Goal: Task Accomplishment & Management: Manage account settings

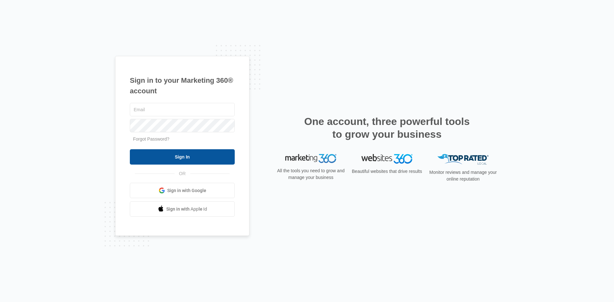
type input "[EMAIL_ADDRESS][DOMAIN_NAME]"
click at [195, 156] on input "Sign In" at bounding box center [182, 156] width 105 height 15
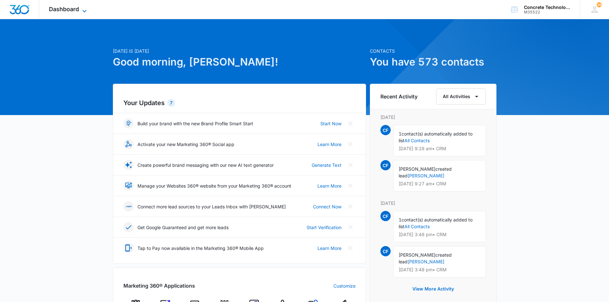
click at [62, 9] on span "Dashboard" at bounding box center [64, 9] width 30 height 7
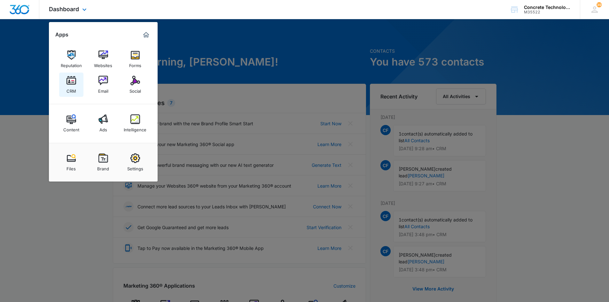
click at [71, 79] on img at bounding box center [72, 81] width 10 height 10
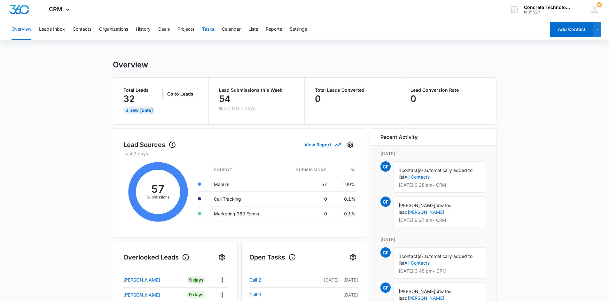
click at [209, 28] on button "Tasks" at bounding box center [208, 29] width 12 height 20
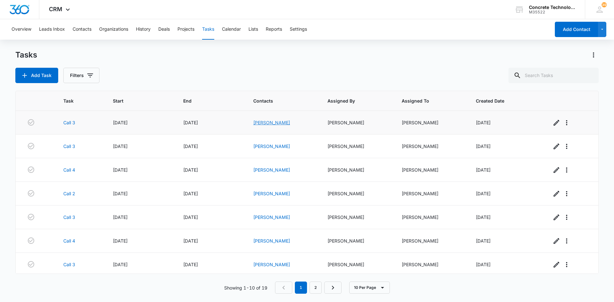
click at [267, 123] on link "[PERSON_NAME]" at bounding box center [271, 122] width 37 height 5
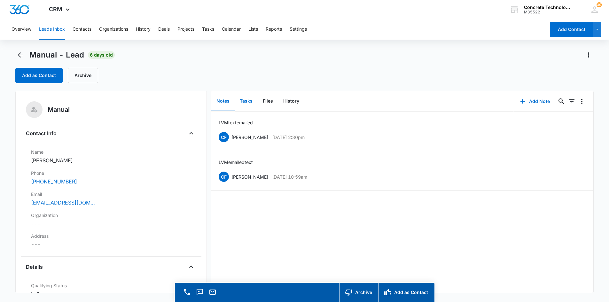
click at [247, 99] on button "Tasks" at bounding box center [246, 101] width 23 height 20
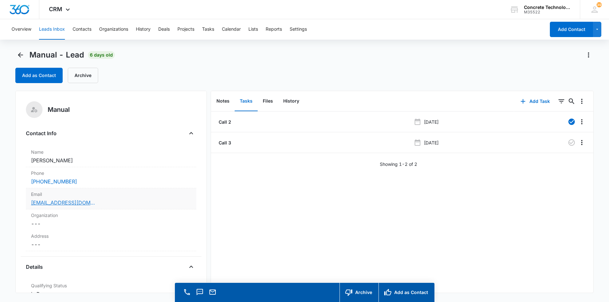
click at [58, 203] on link "[EMAIL_ADDRESS][DOMAIN_NAME]" at bounding box center [63, 203] width 64 height 8
click at [220, 99] on button "Notes" at bounding box center [222, 101] width 23 height 20
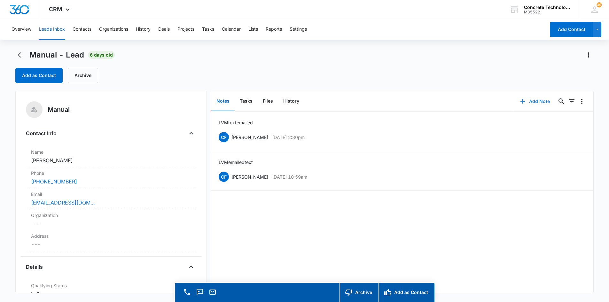
click at [533, 101] on button "Add Note" at bounding box center [535, 101] width 43 height 15
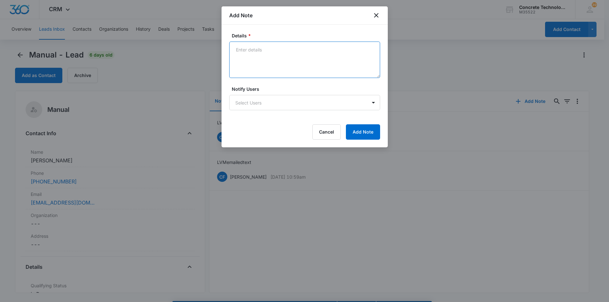
click at [241, 49] on textarea "Details *" at bounding box center [304, 60] width 151 height 36
type textarea "LVM emailed #3"
click at [285, 105] on body "CRM Apps Reputation Websites Forms CRM Email Social Content Ads Intelligence Fi…" at bounding box center [304, 160] width 609 height 320
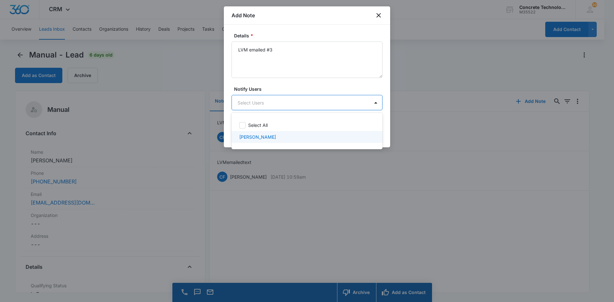
click at [256, 137] on p "[PERSON_NAME]" at bounding box center [257, 137] width 37 height 7
click at [353, 104] on div at bounding box center [307, 151] width 614 height 302
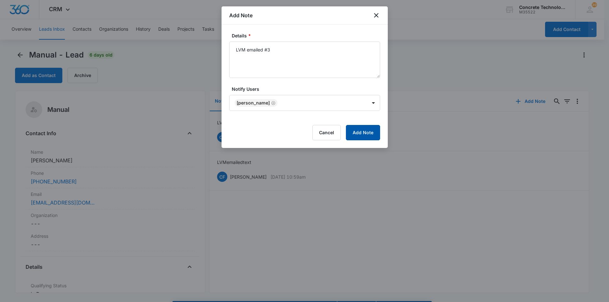
click at [360, 132] on button "Add Note" at bounding box center [363, 132] width 34 height 15
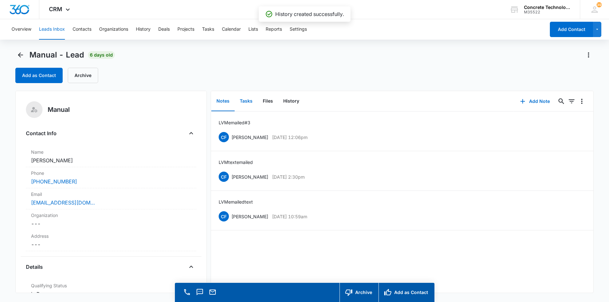
click at [248, 101] on button "Tasks" at bounding box center [246, 101] width 23 height 20
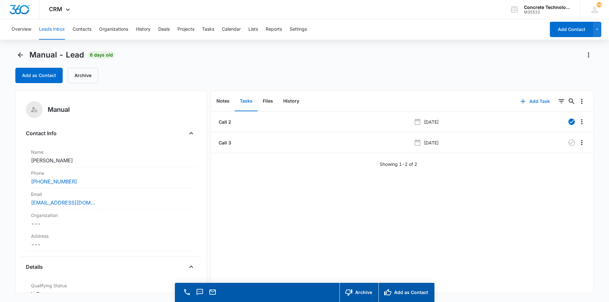
click at [535, 100] on button "Add Task" at bounding box center [535, 101] width 42 height 15
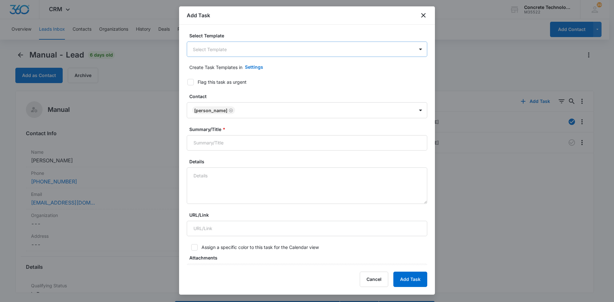
click at [306, 45] on body "CRM Apps Reputation Websites Forms CRM Email Social Content Ads Intelligence Fi…" at bounding box center [307, 160] width 614 height 320
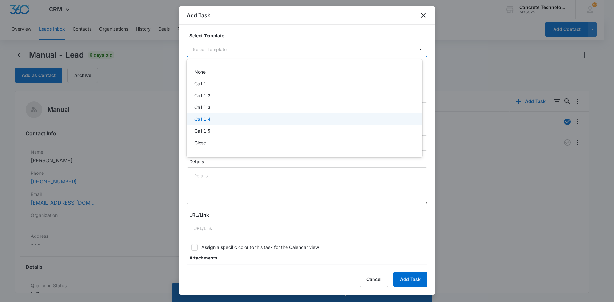
click at [203, 118] on p "Call 1 4" at bounding box center [202, 119] width 16 height 7
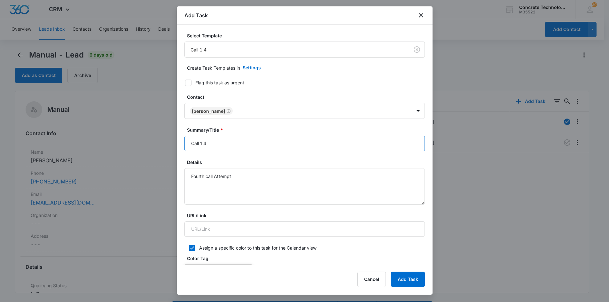
click at [202, 145] on input "Call 1 4" at bounding box center [305, 143] width 241 height 15
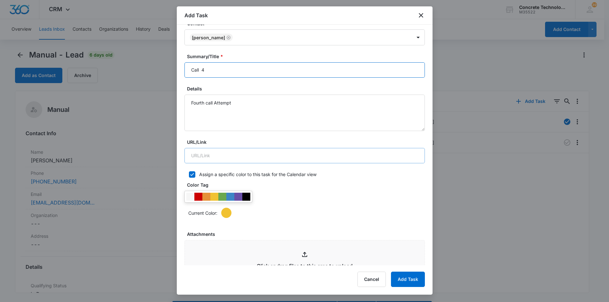
scroll to position [224, 0]
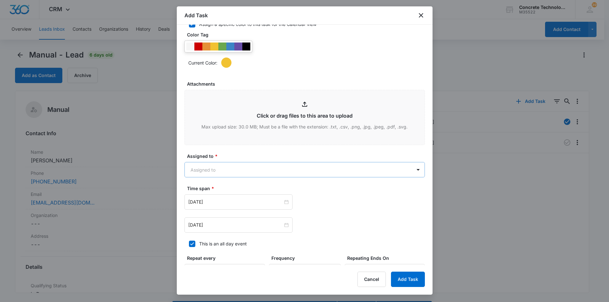
type input "Call 4"
click at [228, 169] on body "CRM Apps Reputation Websites Forms CRM Email Social Content Ads Intelligence Fi…" at bounding box center [304, 160] width 609 height 320
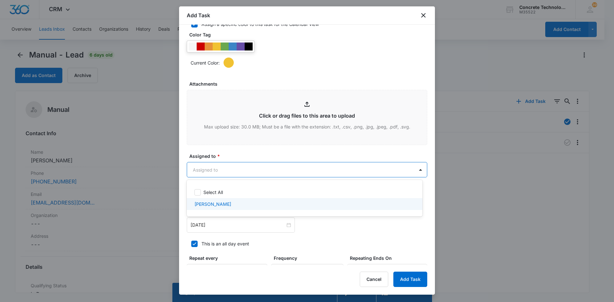
click at [209, 204] on p "[PERSON_NAME]" at bounding box center [212, 204] width 37 height 7
checkbox input "true"
click at [206, 225] on div at bounding box center [307, 151] width 614 height 302
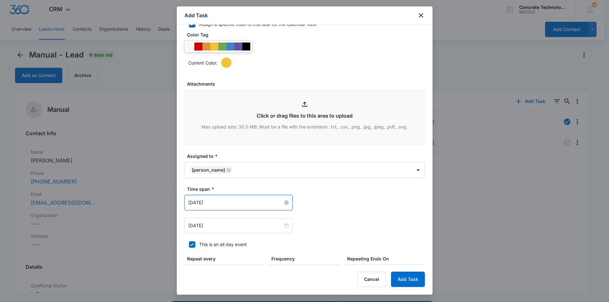
click at [228, 203] on input "[DATE]" at bounding box center [235, 202] width 95 height 7
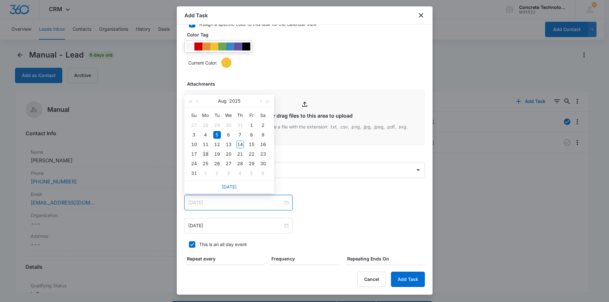
type input "[DATE]"
click at [204, 154] on div "18" at bounding box center [206, 154] width 8 height 8
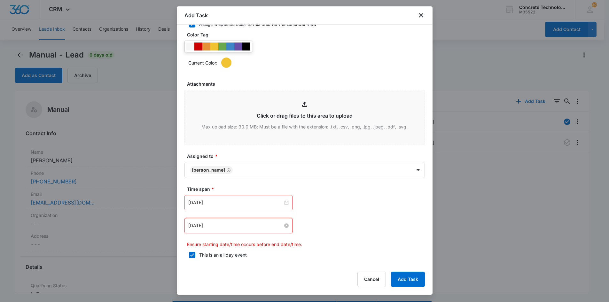
click at [230, 223] on input "[DATE]" at bounding box center [235, 225] width 95 height 7
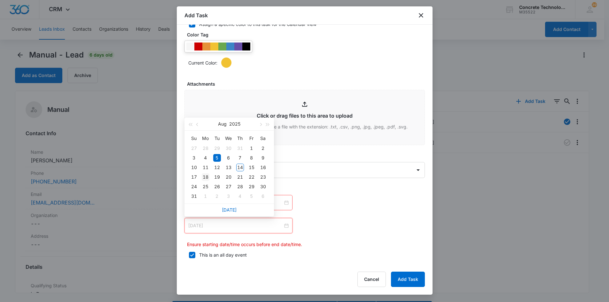
type input "[DATE]"
click at [206, 179] on div "18" at bounding box center [206, 177] width 8 height 8
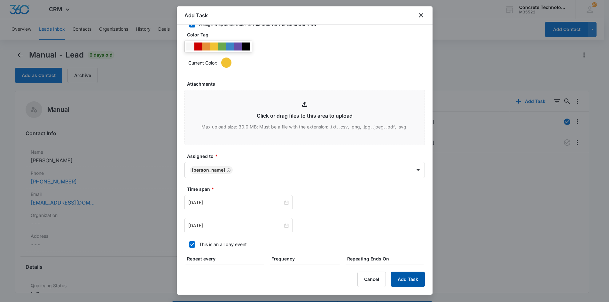
click at [401, 280] on button "Add Task" at bounding box center [408, 279] width 34 height 15
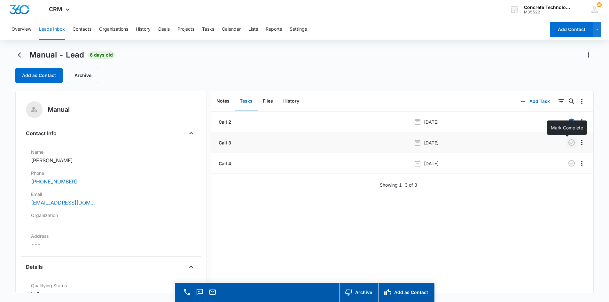
click at [568, 141] on icon "button" at bounding box center [572, 143] width 8 height 8
click at [210, 29] on button "Tasks" at bounding box center [208, 29] width 12 height 20
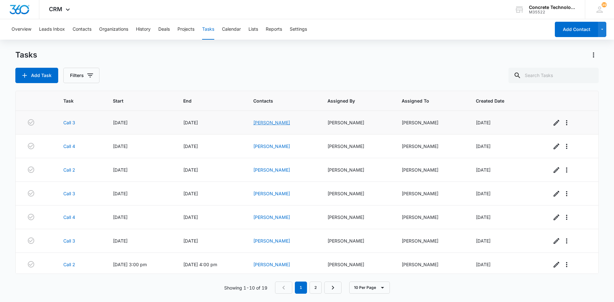
click at [271, 121] on link "[PERSON_NAME]" at bounding box center [271, 122] width 37 height 5
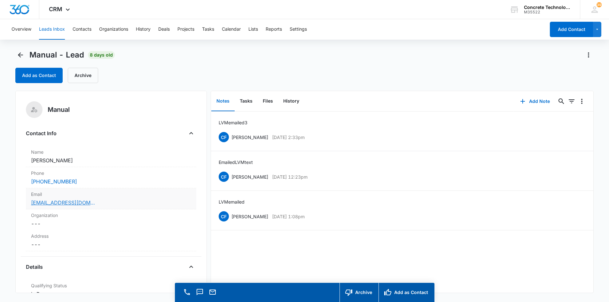
click at [77, 205] on link "[EMAIL_ADDRESS][DOMAIN_NAME]" at bounding box center [63, 203] width 64 height 8
click at [528, 100] on button "Add Note" at bounding box center [535, 101] width 43 height 15
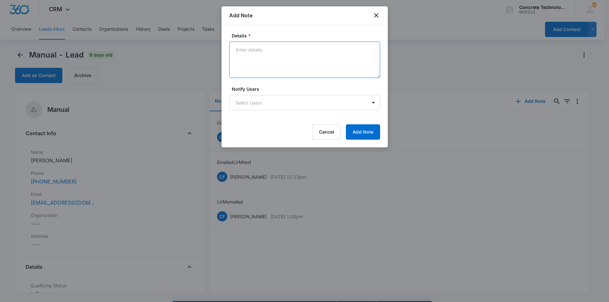
click at [241, 50] on textarea "Details *" at bounding box center [304, 60] width 151 height 36
type textarea "LVM emailed"
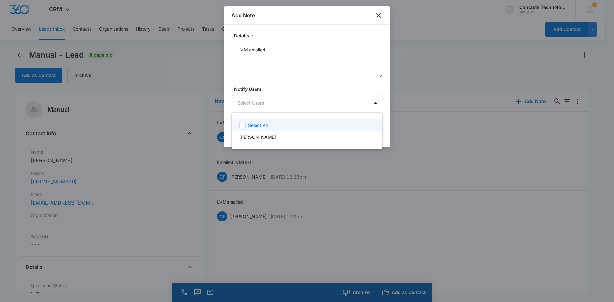
click at [256, 103] on body "CRM Apps Reputation Websites Forms CRM Email Social Content Ads Intelligence Fi…" at bounding box center [307, 151] width 614 height 302
click at [256, 138] on p "[PERSON_NAME]" at bounding box center [257, 137] width 37 height 7
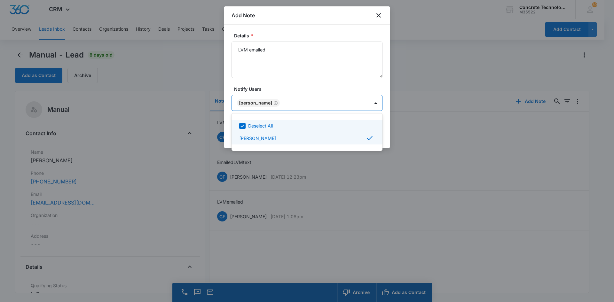
click at [349, 99] on div at bounding box center [307, 151] width 614 height 302
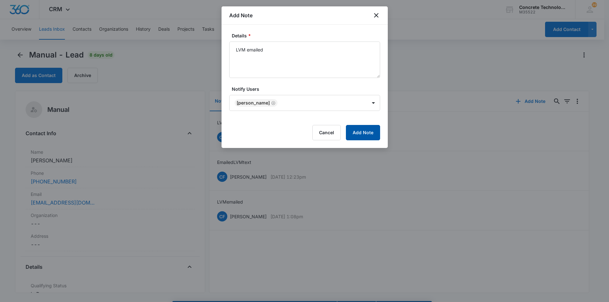
click at [364, 130] on button "Add Note" at bounding box center [363, 132] width 34 height 15
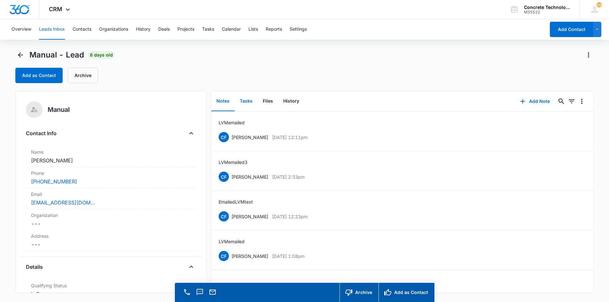
click at [246, 101] on button "Tasks" at bounding box center [246, 101] width 23 height 20
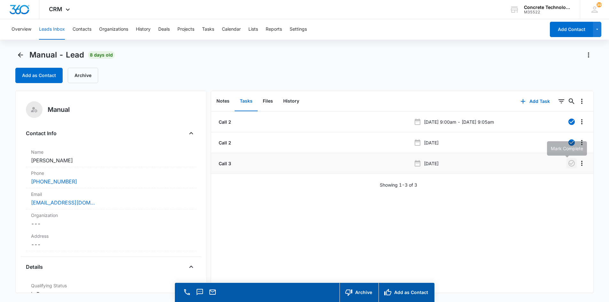
click at [568, 162] on icon "button" at bounding box center [572, 164] width 8 height 8
click at [537, 101] on button "Add Task" at bounding box center [535, 101] width 42 height 15
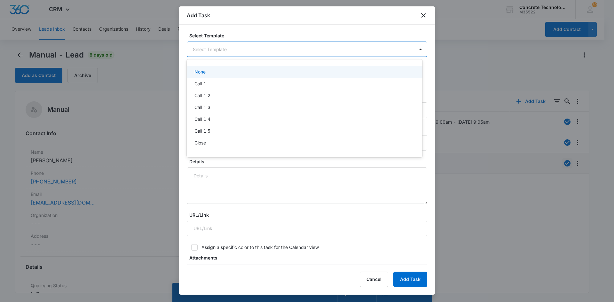
click at [277, 48] on body "CRM Apps Reputation Websites Forms CRM Email Social Content Ads Intelligence Fi…" at bounding box center [307, 151] width 614 height 302
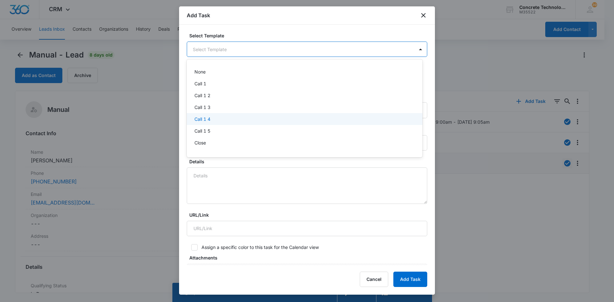
click at [209, 119] on p "Call 1 4" at bounding box center [202, 119] width 16 height 7
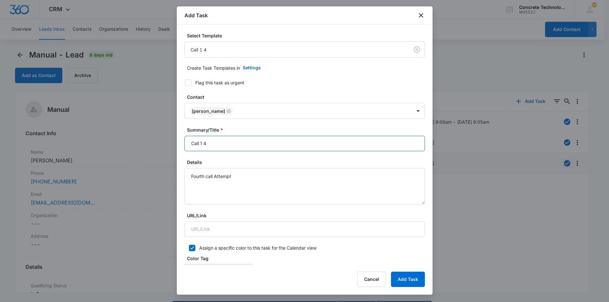
click at [202, 144] on input "Call 1 4" at bounding box center [305, 143] width 241 height 15
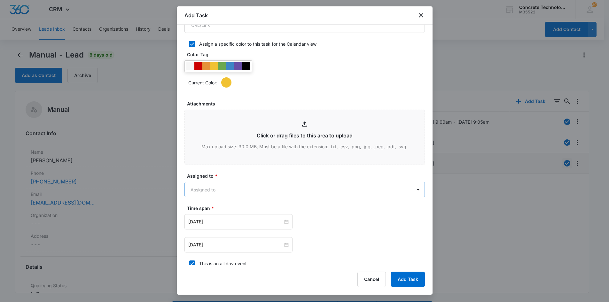
scroll to position [301, 0]
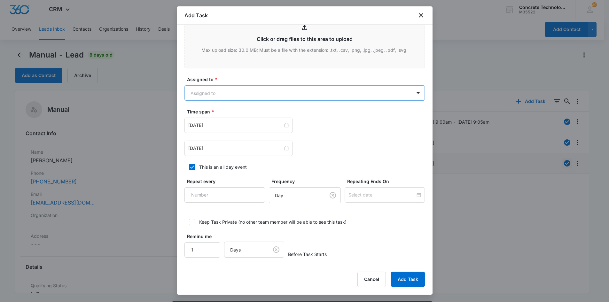
type input "Call 4"
click at [209, 89] on body "CRM Apps Reputation Websites Forms CRM Email Social Content Ads Intelligence Fi…" at bounding box center [304, 160] width 609 height 320
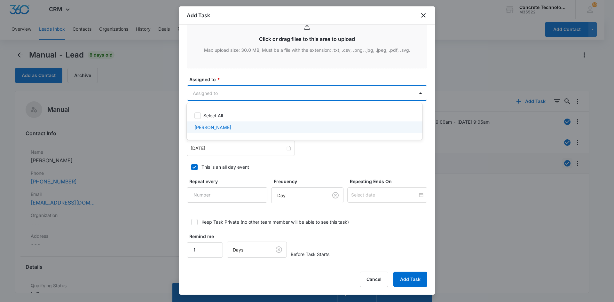
click at [217, 129] on p "[PERSON_NAME]" at bounding box center [212, 127] width 37 height 7
checkbox input "true"
click at [211, 147] on div at bounding box center [307, 151] width 614 height 302
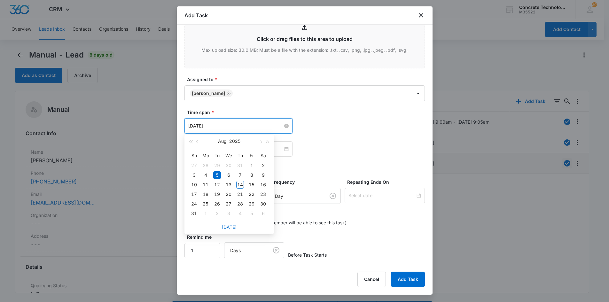
click at [225, 125] on input "[DATE]" at bounding box center [235, 125] width 95 height 7
type input "[DATE]"
click at [204, 194] on div "18" at bounding box center [206, 195] width 8 height 8
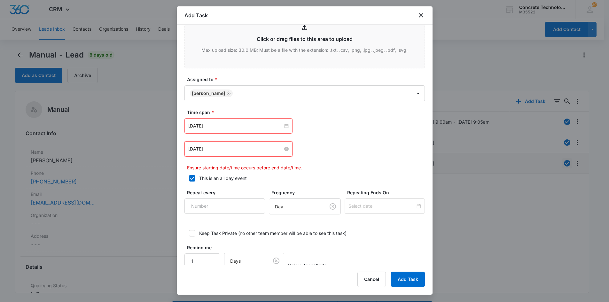
click at [222, 150] on input "[DATE]" at bounding box center [235, 149] width 95 height 7
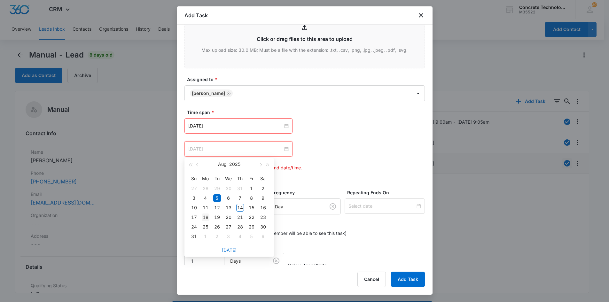
type input "[DATE]"
click at [206, 217] on div "18" at bounding box center [206, 218] width 8 height 8
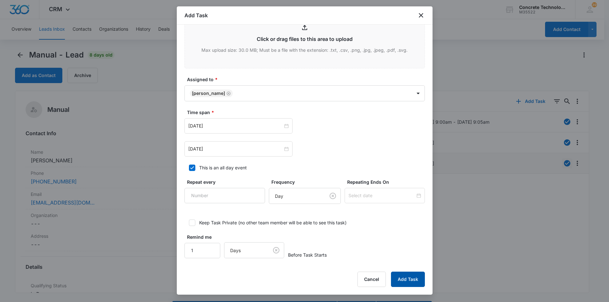
click at [414, 275] on button "Add Task" at bounding box center [408, 279] width 34 height 15
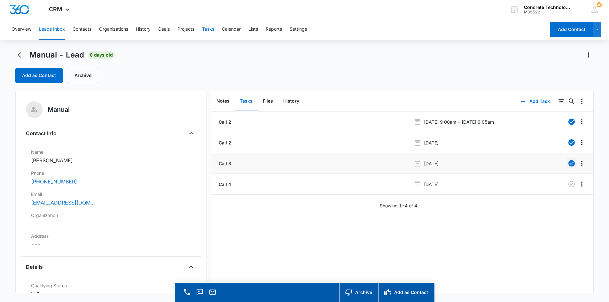
click at [207, 29] on button "Tasks" at bounding box center [208, 29] width 12 height 20
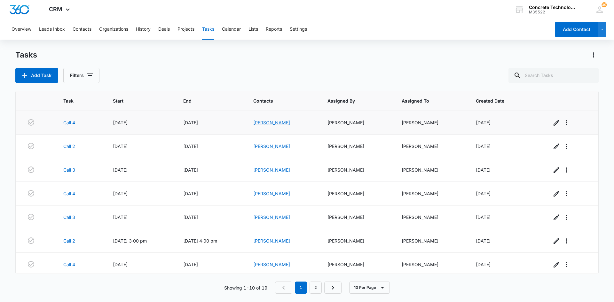
click at [267, 122] on link "[PERSON_NAME]" at bounding box center [271, 122] width 37 height 5
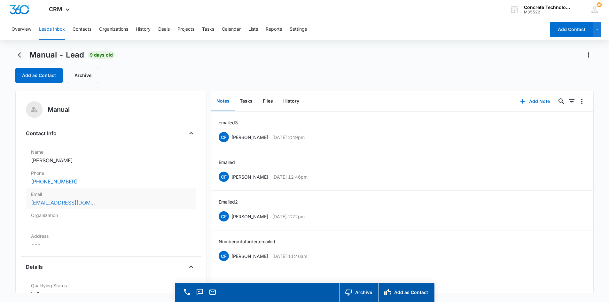
click at [52, 203] on link "[EMAIL_ADDRESS][DOMAIN_NAME]" at bounding box center [63, 203] width 64 height 8
click at [531, 100] on button "Add Note" at bounding box center [535, 101] width 43 height 15
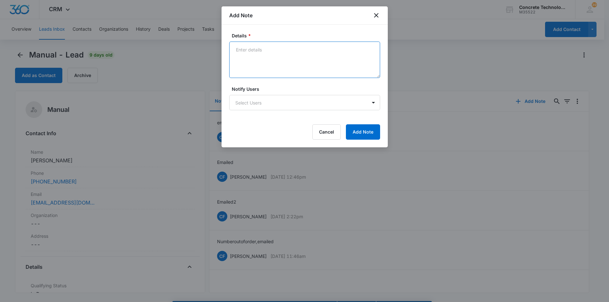
click at [237, 49] on textarea "Details *" at bounding box center [304, 60] width 151 height 36
type textarea "emailed 4"
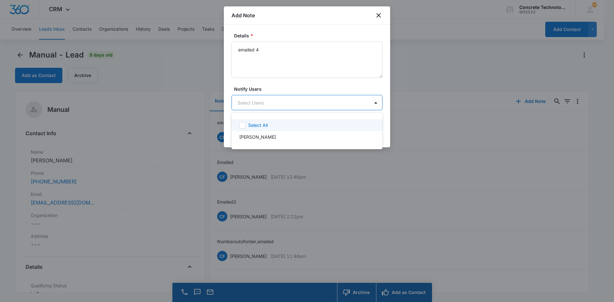
click at [250, 98] on body "CRM Apps Reputation Websites Forms CRM Email Social Content Ads Intelligence Fi…" at bounding box center [307, 151] width 614 height 302
click at [256, 138] on p "[PERSON_NAME]" at bounding box center [257, 137] width 37 height 7
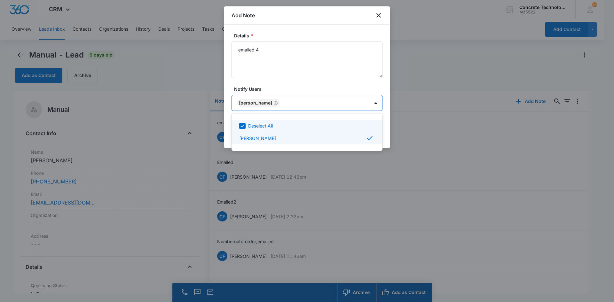
click at [355, 106] on div at bounding box center [307, 151] width 614 height 302
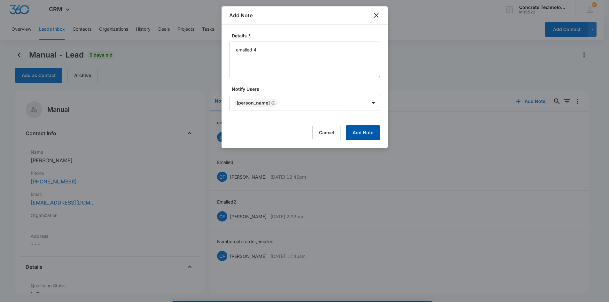
click at [370, 132] on button "Add Note" at bounding box center [363, 132] width 34 height 15
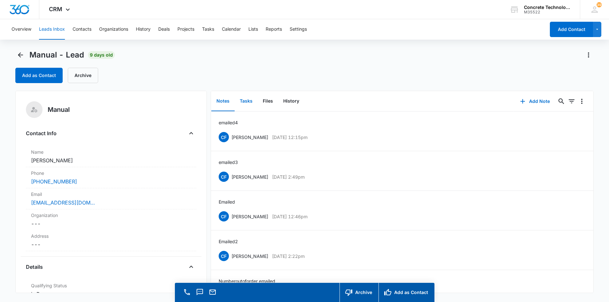
click at [241, 100] on button "Tasks" at bounding box center [246, 101] width 23 height 20
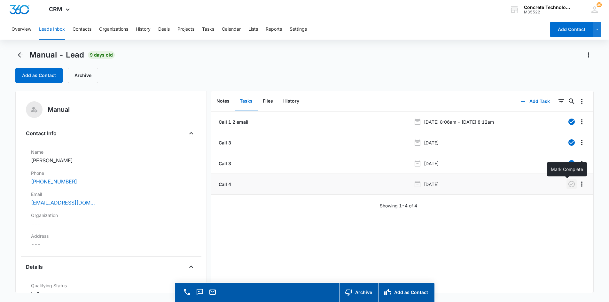
click at [569, 185] on icon "button" at bounding box center [572, 184] width 8 height 8
click at [533, 101] on button "Add Task" at bounding box center [535, 101] width 42 height 15
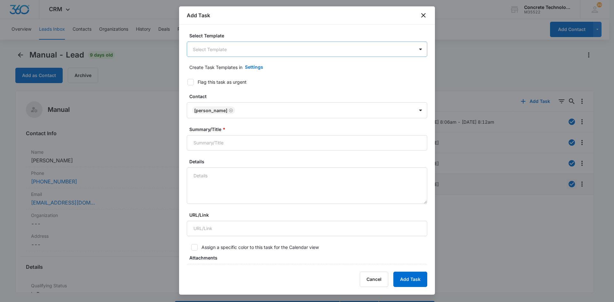
click at [265, 50] on body "CRM Apps Reputation Websites Forms CRM Email Social Content Ads Intelligence Fi…" at bounding box center [307, 160] width 614 height 320
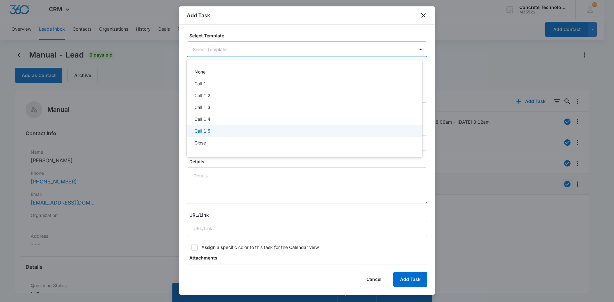
click at [200, 133] on p "Call 1 5" at bounding box center [202, 131] width 16 height 7
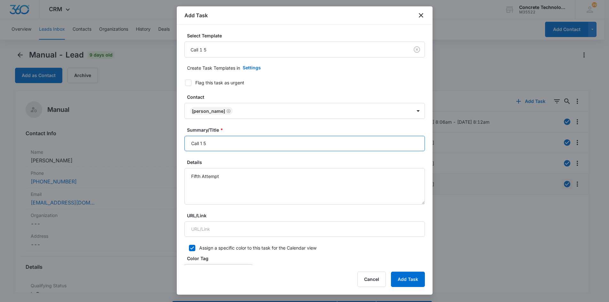
click at [202, 143] on input "Call 1 5" at bounding box center [305, 143] width 241 height 15
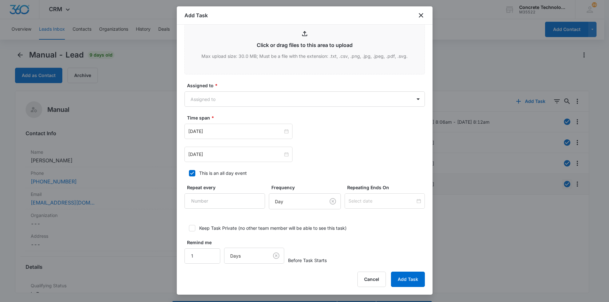
scroll to position [301, 0]
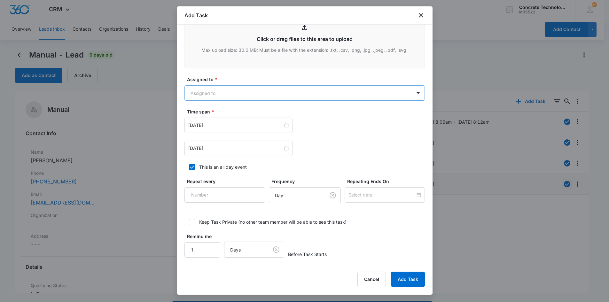
type input "Call 5"
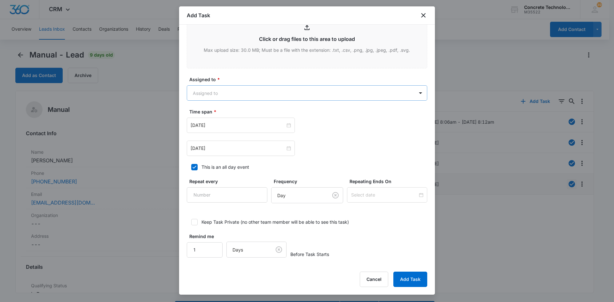
click at [227, 94] on body "CRM Apps Reputation Websites Forms CRM Email Social Content Ads Intelligence Fi…" at bounding box center [307, 160] width 614 height 320
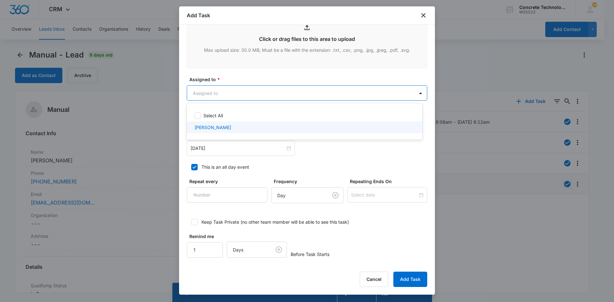
click at [208, 127] on p "[PERSON_NAME]" at bounding box center [212, 127] width 37 height 7
checkbox input "true"
click at [204, 148] on div at bounding box center [307, 151] width 614 height 302
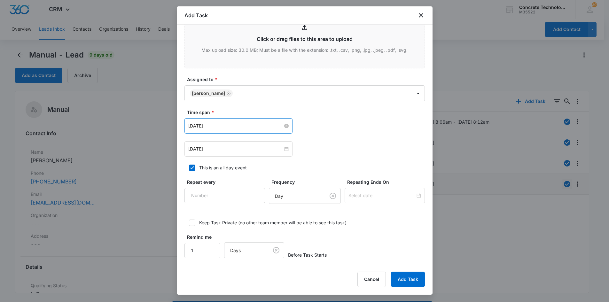
click at [264, 127] on input "[DATE]" at bounding box center [235, 125] width 95 height 7
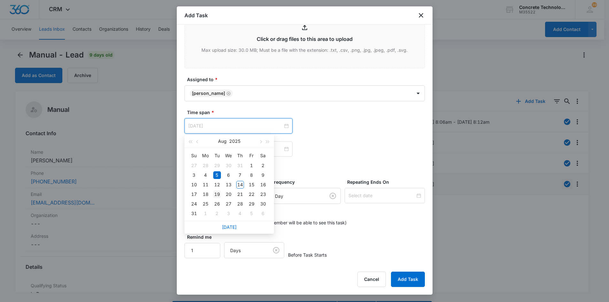
type input "[DATE]"
click at [216, 194] on div "19" at bounding box center [217, 195] width 8 height 8
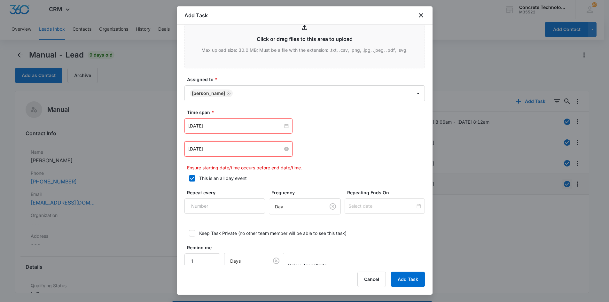
click at [244, 150] on input "[DATE]" at bounding box center [235, 149] width 95 height 7
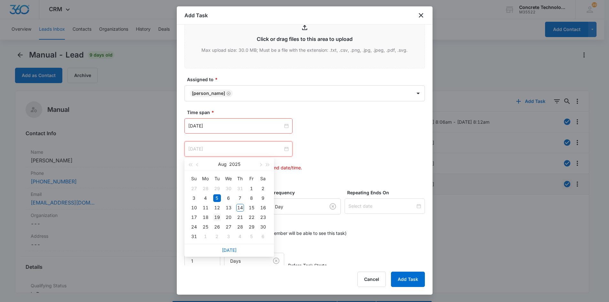
type input "[DATE]"
click at [214, 215] on div "19" at bounding box center [217, 218] width 8 height 8
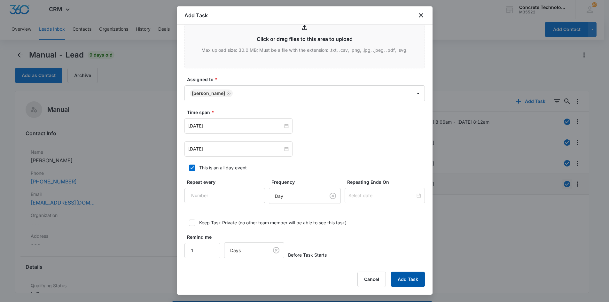
click at [401, 280] on button "Add Task" at bounding box center [408, 279] width 34 height 15
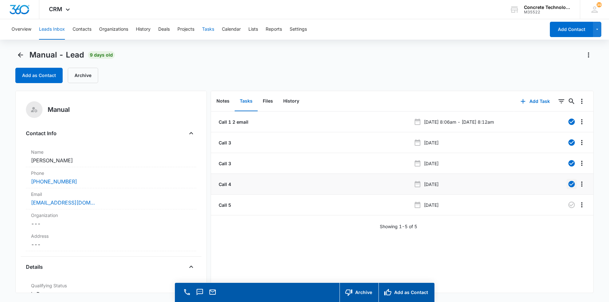
click at [209, 30] on button "Tasks" at bounding box center [208, 29] width 12 height 20
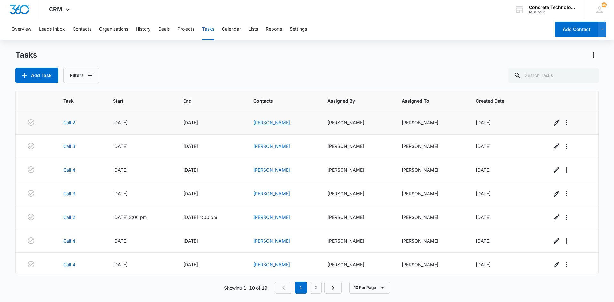
click at [281, 123] on link "[PERSON_NAME]" at bounding box center [271, 122] width 37 height 5
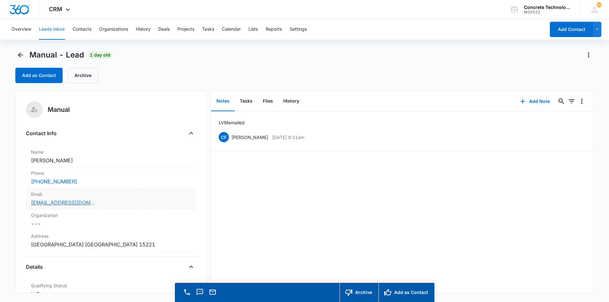
click at [48, 204] on link "[EMAIL_ADDRESS][DOMAIN_NAME]" at bounding box center [63, 203] width 64 height 8
click at [51, 202] on link "[EMAIL_ADDRESS][DOMAIN_NAME]" at bounding box center [63, 203] width 64 height 8
click at [535, 100] on button "Add Note" at bounding box center [535, 101] width 43 height 15
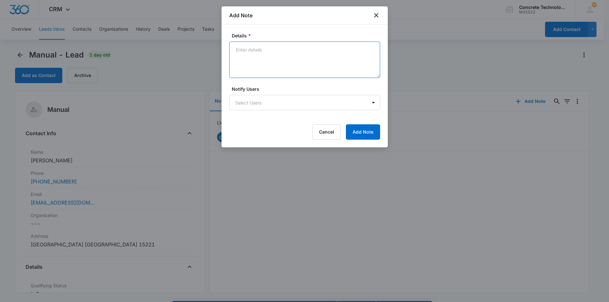
click at [235, 48] on textarea "Details *" at bounding box center [304, 60] width 151 height 36
type textarea "LVM emailed text"
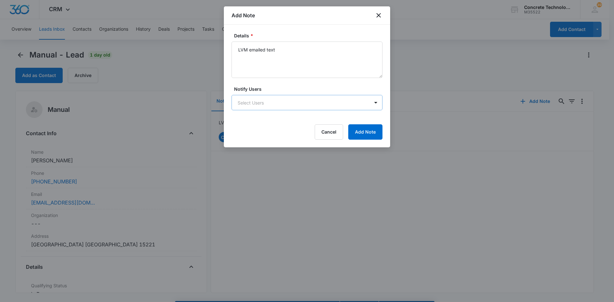
click at [257, 101] on body "CRM Apps Reputation Websites Forms CRM Email Social Content Ads Intelligence Fi…" at bounding box center [307, 160] width 614 height 320
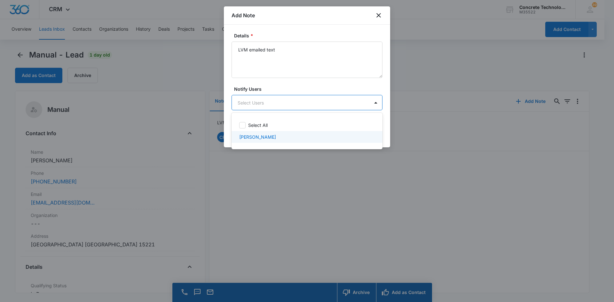
click at [256, 139] on p "[PERSON_NAME]" at bounding box center [257, 137] width 37 height 7
click at [344, 102] on div at bounding box center [307, 151] width 614 height 302
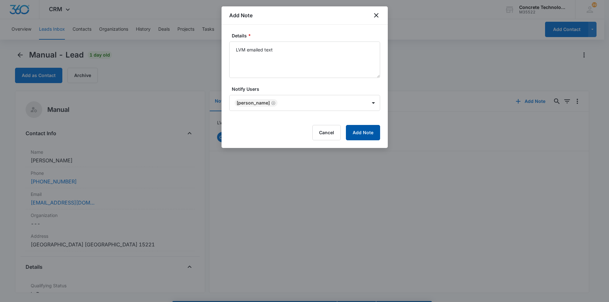
click at [361, 130] on button "Add Note" at bounding box center [363, 132] width 34 height 15
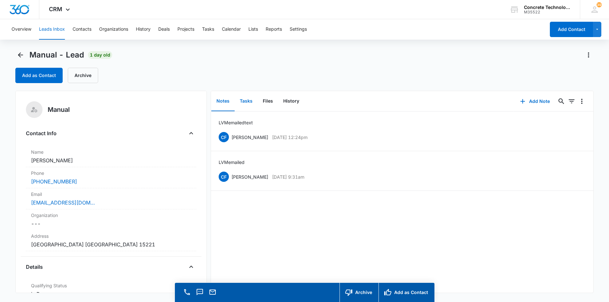
click at [245, 102] on button "Tasks" at bounding box center [246, 101] width 23 height 20
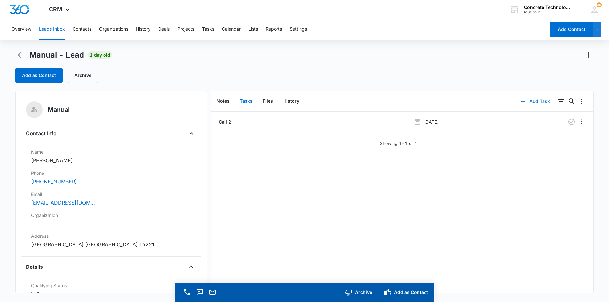
click at [533, 100] on button "Add Task" at bounding box center [535, 101] width 42 height 15
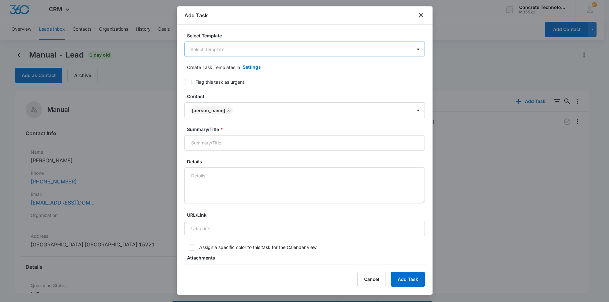
click at [289, 50] on body "CRM Apps Reputation Websites Forms CRM Email Social Content Ads Intelligence Fi…" at bounding box center [304, 160] width 609 height 320
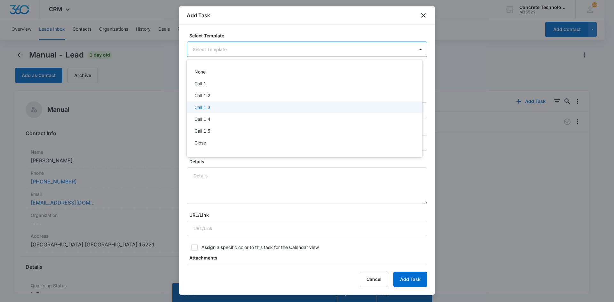
click at [199, 107] on p "Call 1 3" at bounding box center [202, 107] width 16 height 7
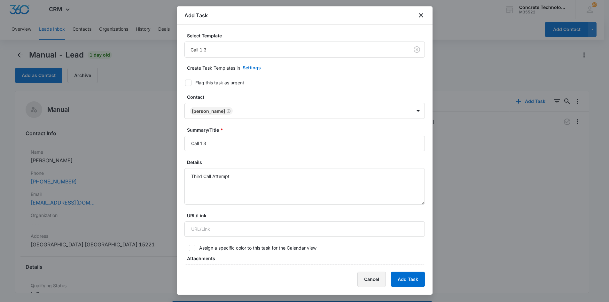
click at [375, 279] on button "Cancel" at bounding box center [372, 279] width 28 height 15
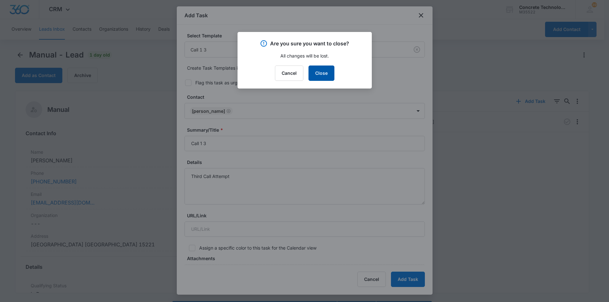
click at [322, 71] on button "Close" at bounding box center [322, 73] width 26 height 15
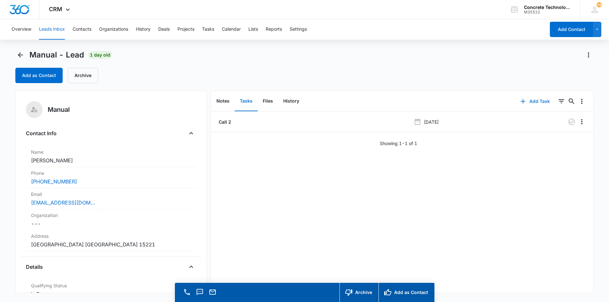
click at [528, 99] on button "Add Task" at bounding box center [535, 101] width 42 height 15
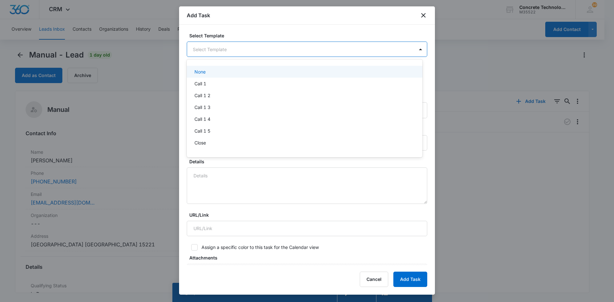
click at [222, 47] on body "CRM Apps Reputation Websites Forms CRM Email Social Content Ads Intelligence Fi…" at bounding box center [307, 151] width 614 height 302
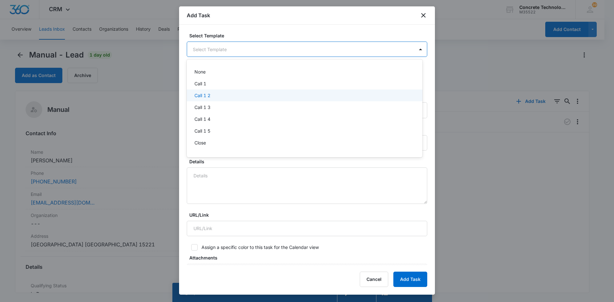
click at [205, 94] on p "Call 1 2" at bounding box center [202, 95] width 16 height 7
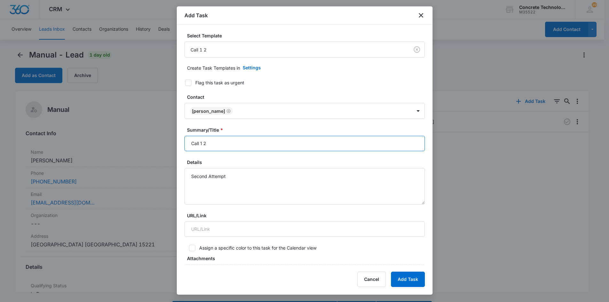
click at [202, 142] on input "Call 1 2" at bounding box center [305, 143] width 241 height 15
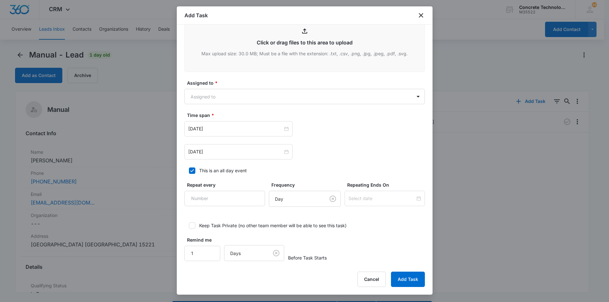
scroll to position [251, 0]
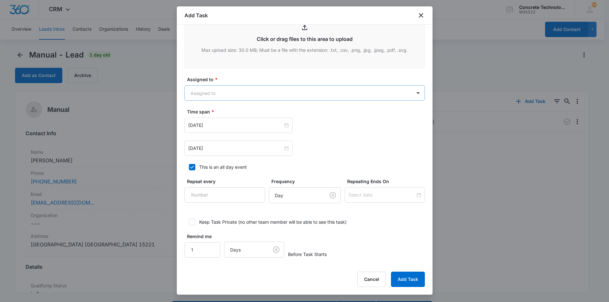
type input "Call 2"
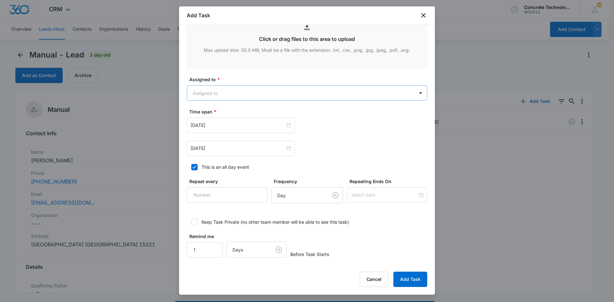
click at [210, 96] on body "CRM Apps Reputation Websites Forms CRM Email Social Content Ads Intelligence Fi…" at bounding box center [307, 160] width 614 height 320
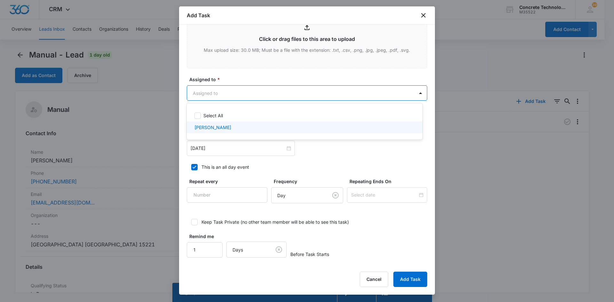
click at [211, 128] on p "[PERSON_NAME]" at bounding box center [212, 127] width 37 height 7
checkbox input "true"
click at [205, 147] on div at bounding box center [307, 151] width 614 height 302
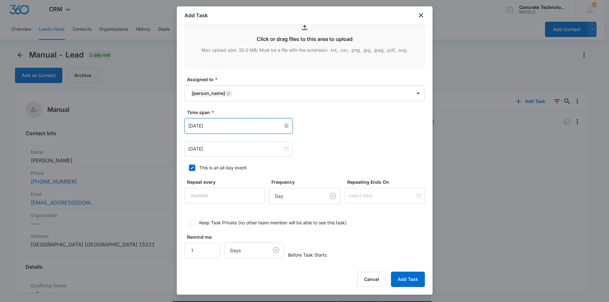
click at [222, 125] on input "[DATE]" at bounding box center [235, 125] width 95 height 7
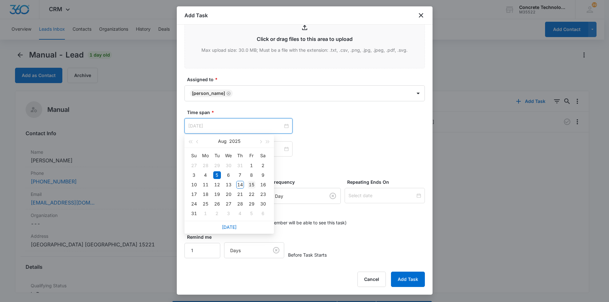
type input "[DATE]"
click at [251, 186] on div "15" at bounding box center [252, 185] width 8 height 8
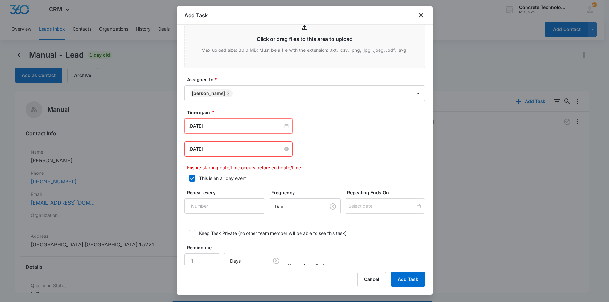
click at [247, 148] on input "[DATE]" at bounding box center [235, 149] width 95 height 7
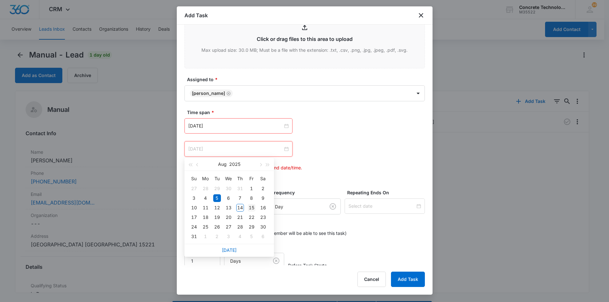
type input "[DATE]"
click at [251, 209] on div "15" at bounding box center [252, 208] width 8 height 8
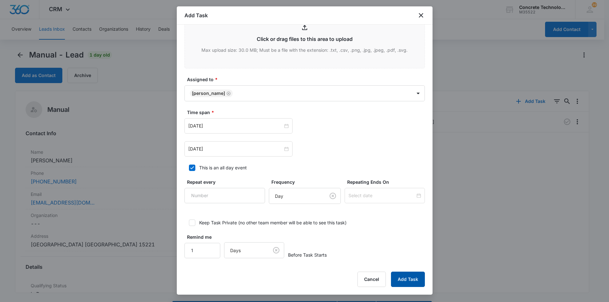
click at [404, 278] on button "Add Task" at bounding box center [408, 279] width 34 height 15
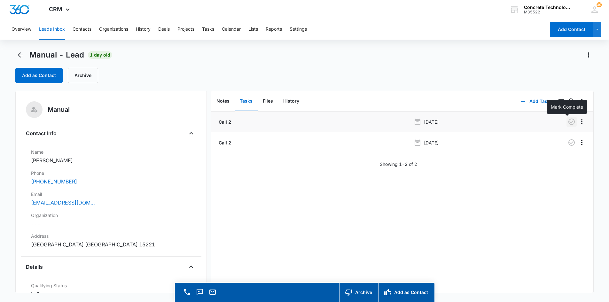
drag, startPoint x: 565, startPoint y: 122, endPoint x: 560, endPoint y: 122, distance: 4.5
click at [569, 122] on icon "button" at bounding box center [572, 122] width 6 height 6
click at [214, 28] on button "Tasks" at bounding box center [208, 29] width 12 height 20
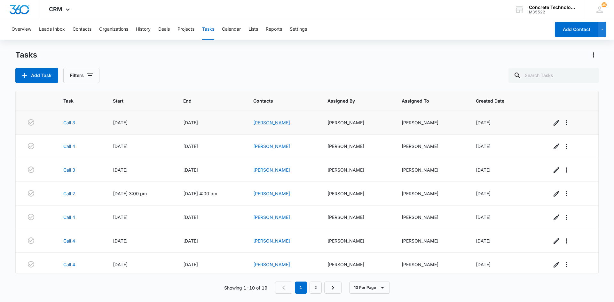
click at [273, 122] on link "[PERSON_NAME]" at bounding box center [271, 122] width 37 height 5
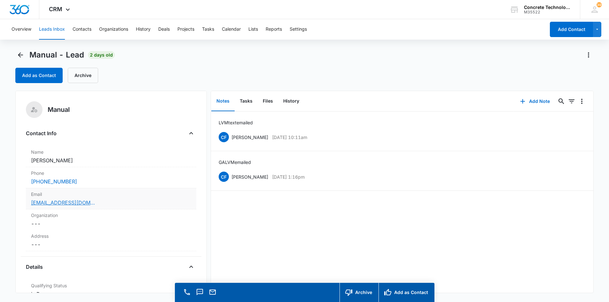
click at [57, 204] on link "[EMAIL_ADDRESS][DOMAIN_NAME]" at bounding box center [63, 203] width 64 height 8
click at [528, 98] on button "Add Note" at bounding box center [535, 101] width 43 height 15
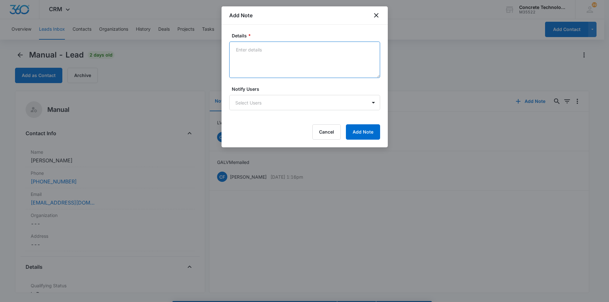
click at [236, 48] on textarea "Details *" at bounding box center [304, 60] width 151 height 36
type textarea "LVM emailed 3"
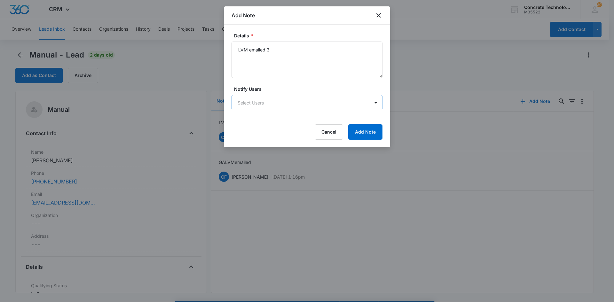
click at [258, 100] on body "CRM Apps Reputation Websites Forms CRM Email Social Content Ads Intelligence Fi…" at bounding box center [307, 160] width 614 height 320
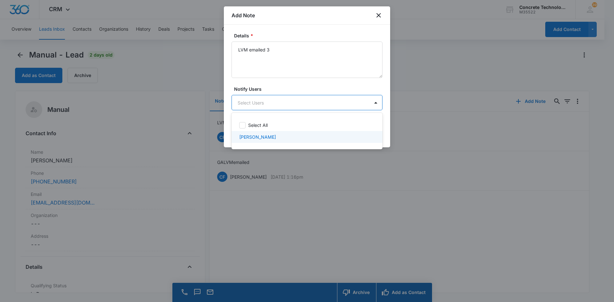
click at [251, 138] on p "[PERSON_NAME]" at bounding box center [257, 137] width 37 height 7
click at [341, 104] on div at bounding box center [307, 151] width 614 height 302
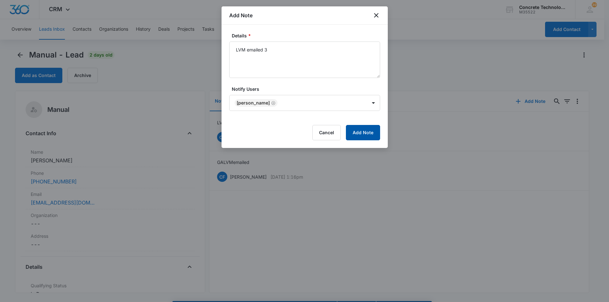
click at [357, 134] on button "Add Note" at bounding box center [363, 132] width 34 height 15
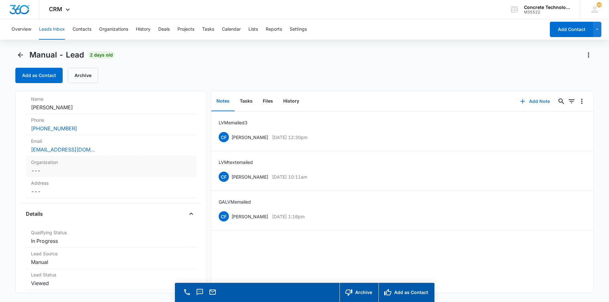
scroll to position [64, 0]
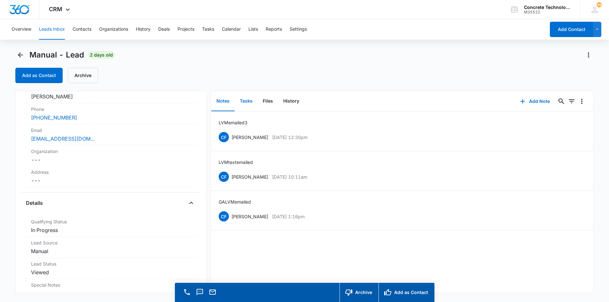
click at [246, 99] on button "Tasks" at bounding box center [246, 101] width 23 height 20
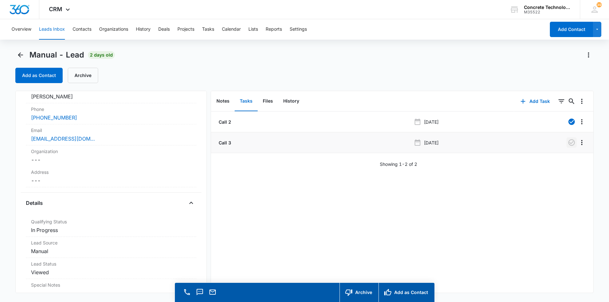
click at [568, 142] on icon "button" at bounding box center [572, 143] width 8 height 8
click at [535, 103] on button "Add Task" at bounding box center [535, 101] width 42 height 15
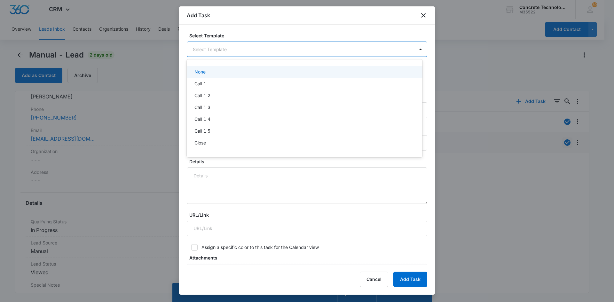
click at [245, 47] on body "CRM Apps Reputation Websites Forms CRM Email Social Content Ads Intelligence Fi…" at bounding box center [307, 151] width 614 height 302
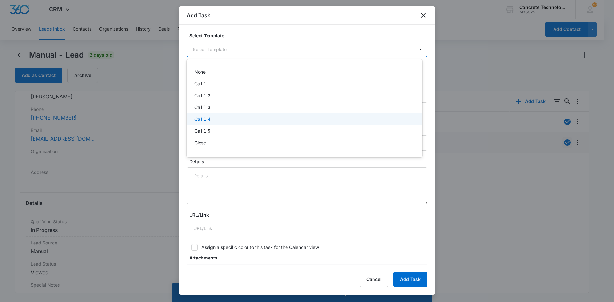
click at [207, 121] on p "Call 1 4" at bounding box center [202, 119] width 16 height 7
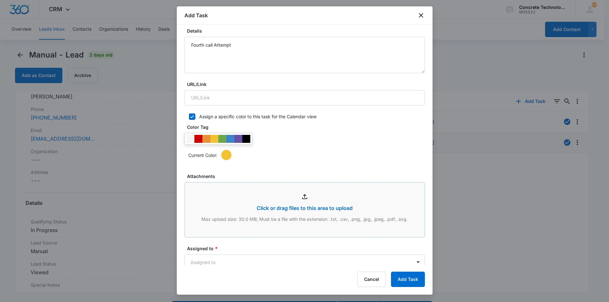
scroll to position [32, 0]
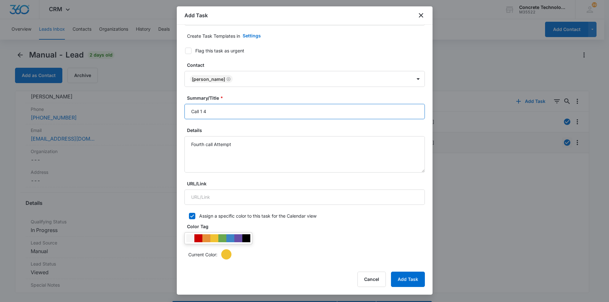
click at [203, 109] on input "Call 1 4" at bounding box center [305, 111] width 241 height 15
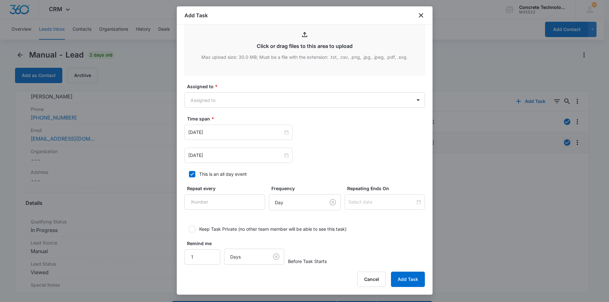
scroll to position [301, 0]
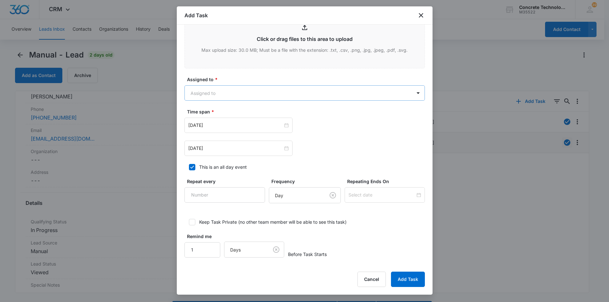
type input "Call 4"
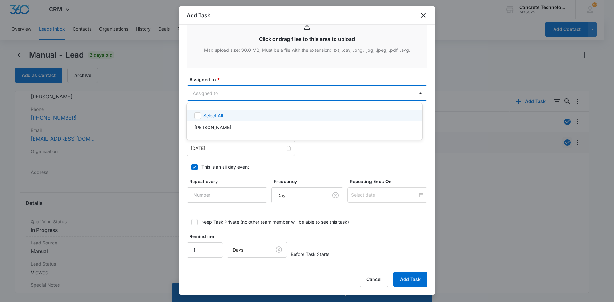
click at [208, 92] on body "CRM Apps Reputation Websites Forms CRM Email Social Content Ads Intelligence Fi…" at bounding box center [307, 151] width 614 height 302
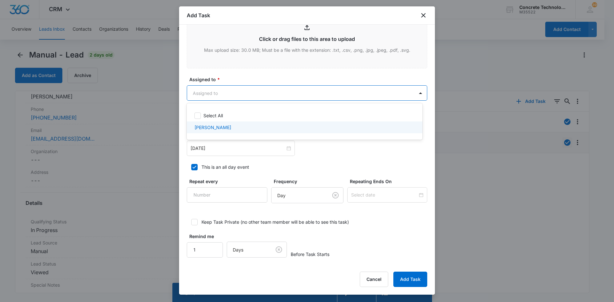
click at [204, 128] on p "[PERSON_NAME]" at bounding box center [212, 127] width 37 height 7
checkbox input "true"
click at [204, 150] on div at bounding box center [307, 151] width 614 height 302
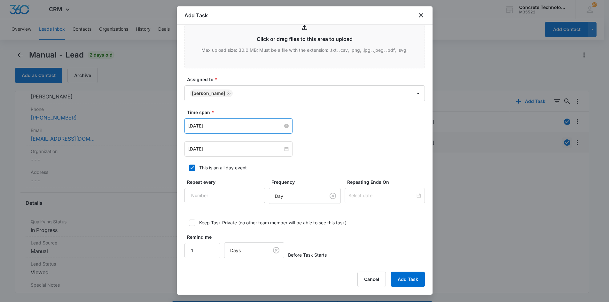
click at [233, 128] on input "[DATE]" at bounding box center [235, 125] width 95 height 7
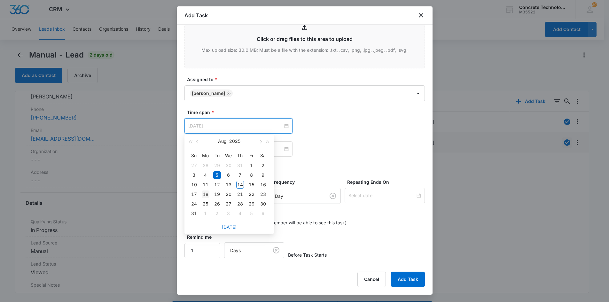
type input "[DATE]"
click at [204, 194] on div "18" at bounding box center [206, 195] width 8 height 8
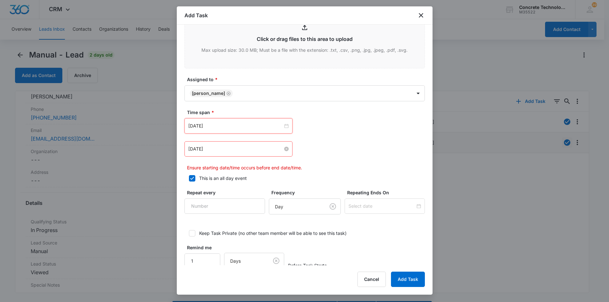
click at [229, 146] on input "[DATE]" at bounding box center [235, 149] width 95 height 7
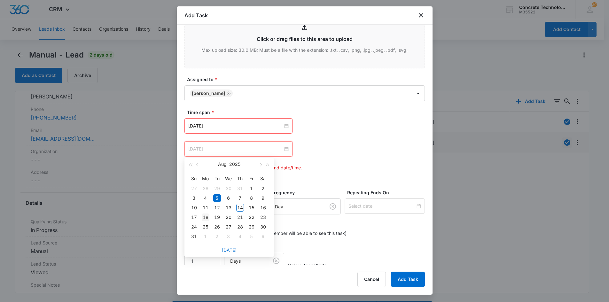
type input "[DATE]"
click at [204, 218] on div "18" at bounding box center [206, 218] width 8 height 8
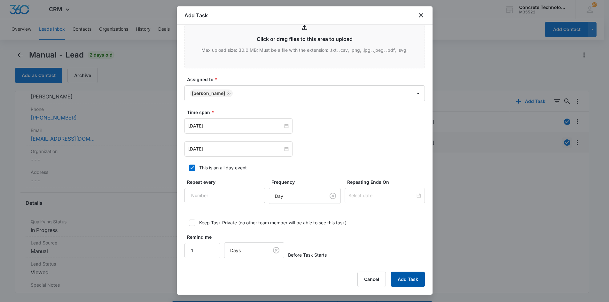
click at [401, 278] on button "Add Task" at bounding box center [408, 279] width 34 height 15
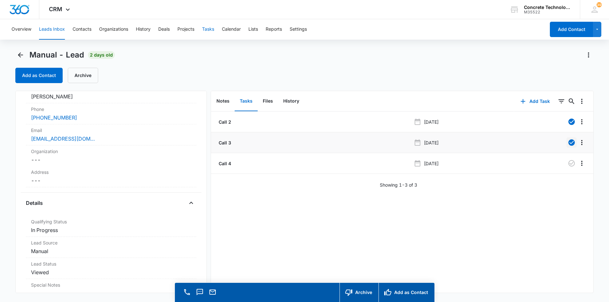
click at [206, 30] on button "Tasks" at bounding box center [208, 29] width 12 height 20
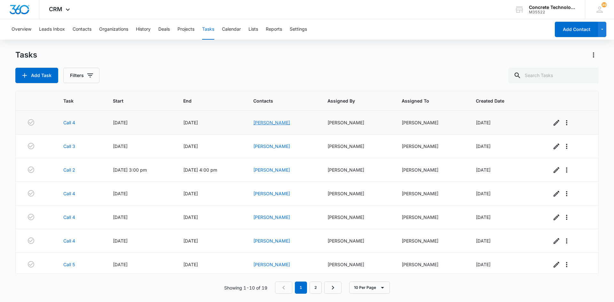
click at [267, 121] on link "[PERSON_NAME]" at bounding box center [271, 122] width 37 height 5
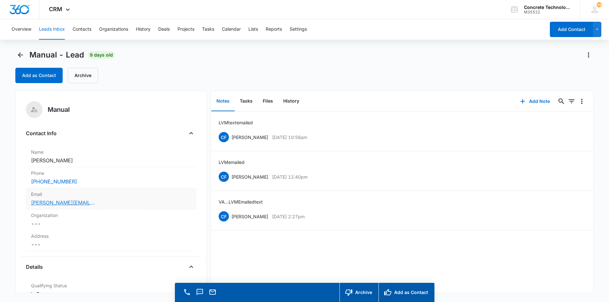
click at [60, 203] on link "[PERSON_NAME][EMAIL_ADDRESS][PERSON_NAME][DOMAIN_NAME]" at bounding box center [63, 203] width 64 height 8
click at [532, 102] on button "Add Note" at bounding box center [535, 101] width 43 height 15
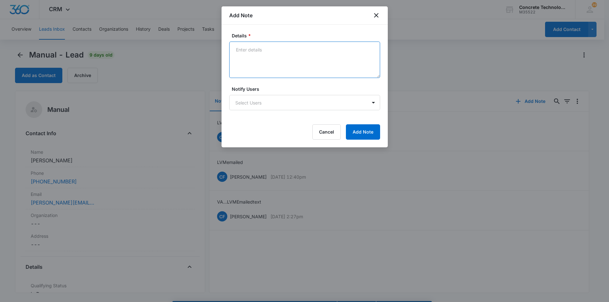
click at [236, 50] on textarea "Details *" at bounding box center [304, 60] width 151 height 36
type textarea "LVM emailed not responding."
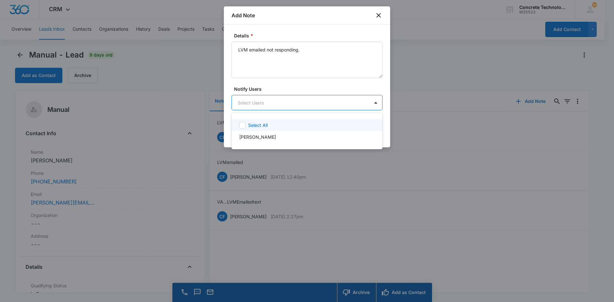
click at [260, 106] on body "CRM Apps Reputation Websites Forms CRM Email Social Content Ads Intelligence Fi…" at bounding box center [307, 151] width 614 height 302
click at [253, 138] on p "[PERSON_NAME]" at bounding box center [257, 137] width 37 height 7
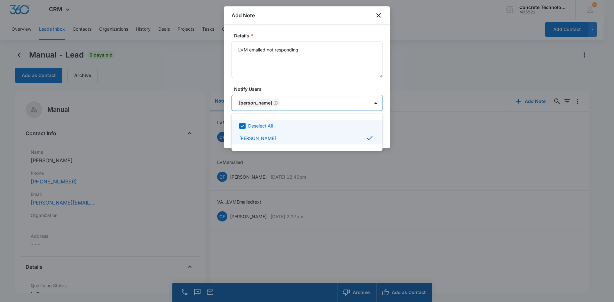
click at [354, 101] on div at bounding box center [307, 151] width 614 height 302
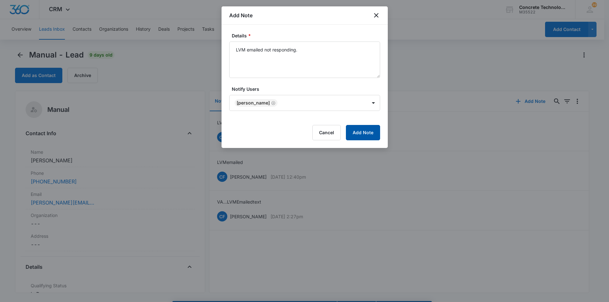
click at [364, 129] on button "Add Note" at bounding box center [363, 132] width 34 height 15
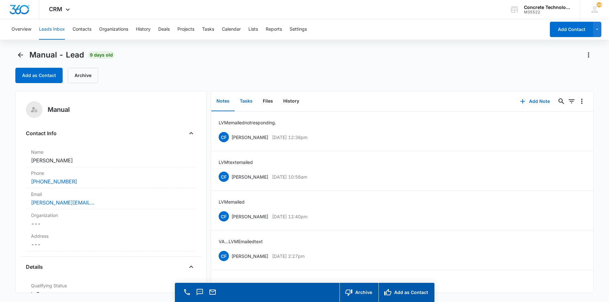
click at [249, 103] on button "Tasks" at bounding box center [246, 101] width 23 height 20
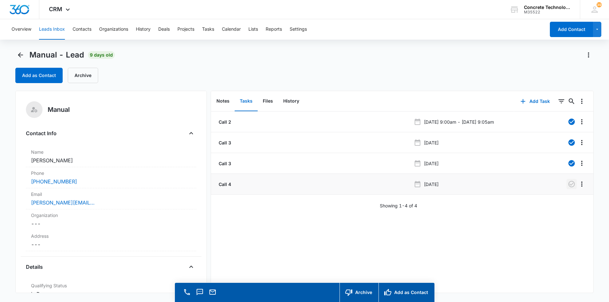
click at [568, 183] on icon "button" at bounding box center [572, 184] width 8 height 8
click at [529, 102] on button "Add Task" at bounding box center [535, 101] width 42 height 15
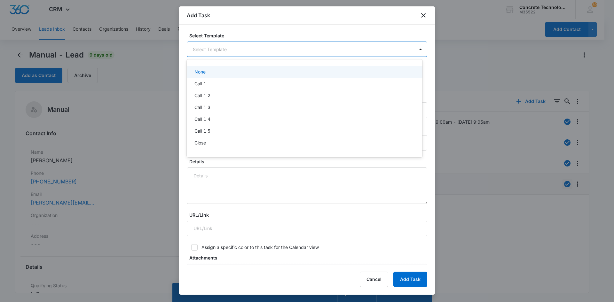
click at [217, 49] on body "CRM Apps Reputation Websites Forms CRM Email Social Content Ads Intelligence Fi…" at bounding box center [307, 151] width 614 height 302
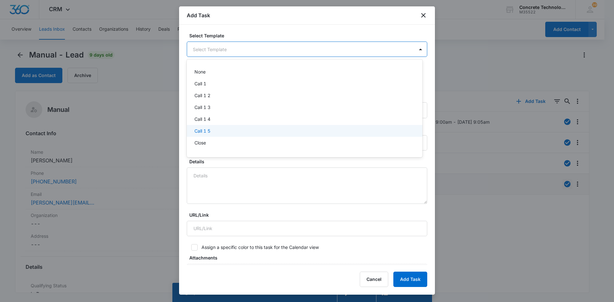
click at [209, 129] on p "Call 1 5" at bounding box center [202, 131] width 16 height 7
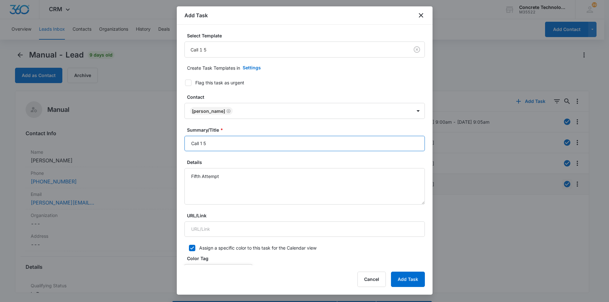
click at [202, 144] on input "Call 1 5" at bounding box center [305, 143] width 241 height 15
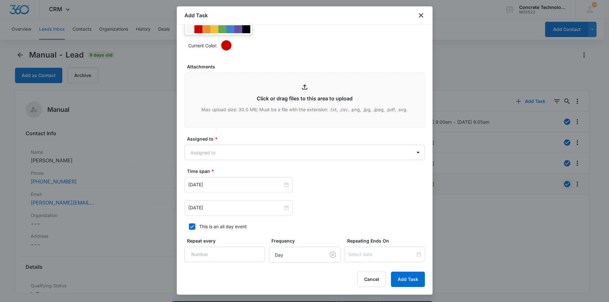
scroll to position [301, 0]
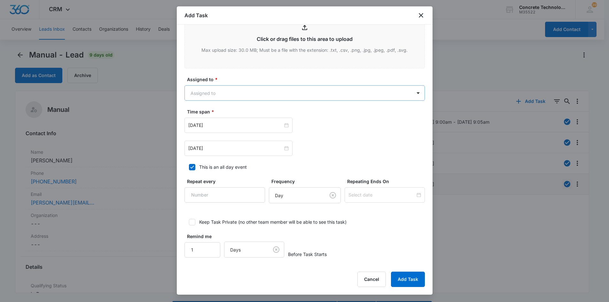
type input "Call 5"
click at [216, 94] on body "CRM Apps Reputation Websites Forms CRM Email Social Content Ads Intelligence Fi…" at bounding box center [304, 160] width 609 height 320
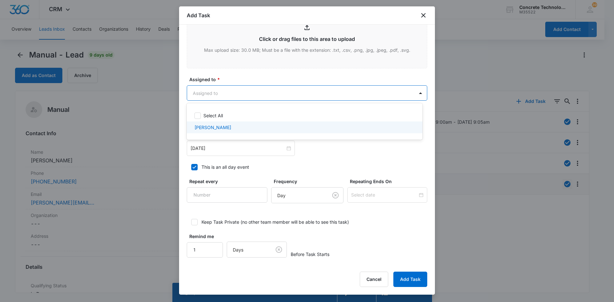
click at [215, 126] on p "[PERSON_NAME]" at bounding box center [212, 127] width 37 height 7
checkbox input "true"
click at [212, 151] on div at bounding box center [307, 151] width 614 height 302
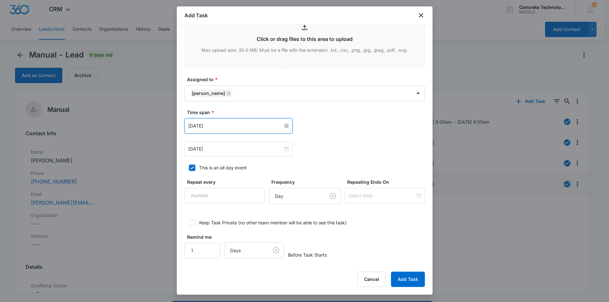
click at [223, 127] on input "[DATE]" at bounding box center [235, 125] width 95 height 7
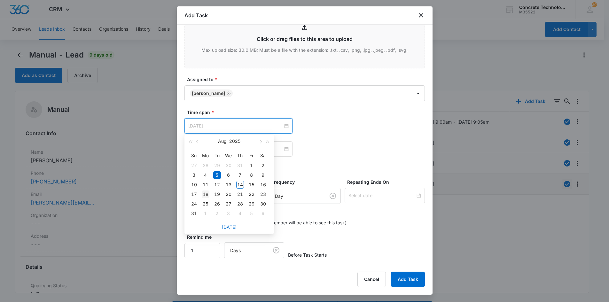
type input "[DATE]"
click at [207, 194] on div "18" at bounding box center [206, 195] width 8 height 8
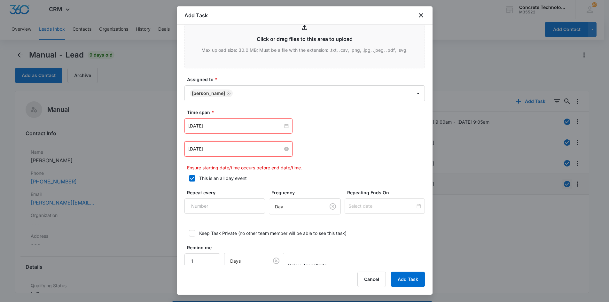
click at [232, 148] on input "[DATE]" at bounding box center [235, 149] width 95 height 7
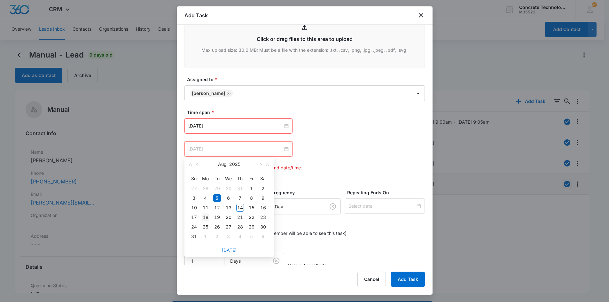
type input "[DATE]"
click at [208, 217] on div "18" at bounding box center [206, 218] width 8 height 8
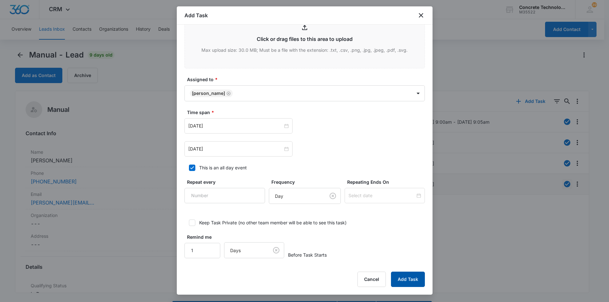
click at [400, 280] on button "Add Task" at bounding box center [408, 279] width 34 height 15
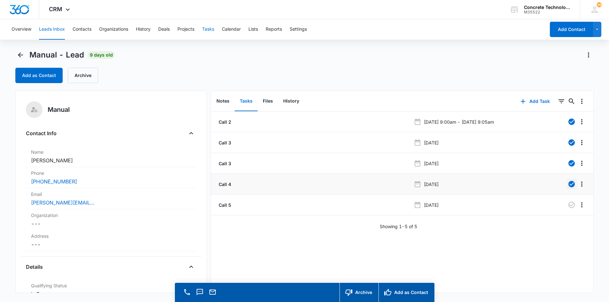
click at [208, 29] on button "Tasks" at bounding box center [208, 29] width 12 height 20
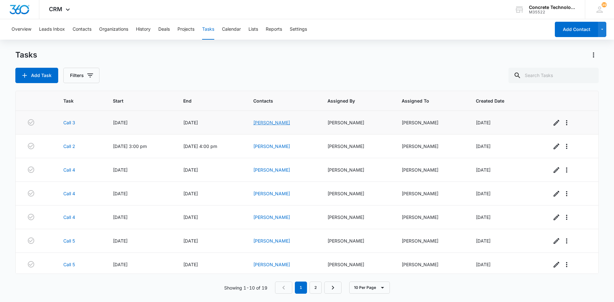
click at [276, 123] on link "[PERSON_NAME]" at bounding box center [271, 122] width 37 height 5
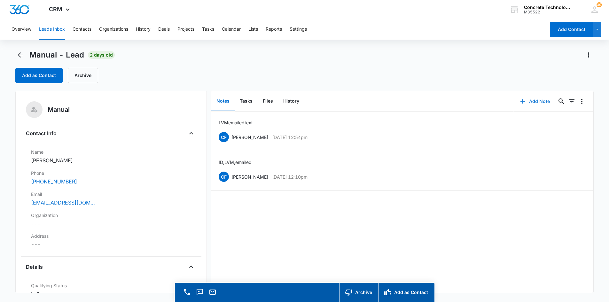
click at [531, 101] on button "Add Note" at bounding box center [535, 101] width 43 height 15
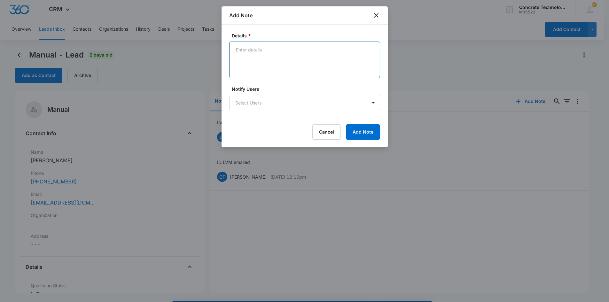
click at [243, 51] on textarea "Details *" at bounding box center [304, 60] width 151 height 36
type textarea "LVM emailed 3"
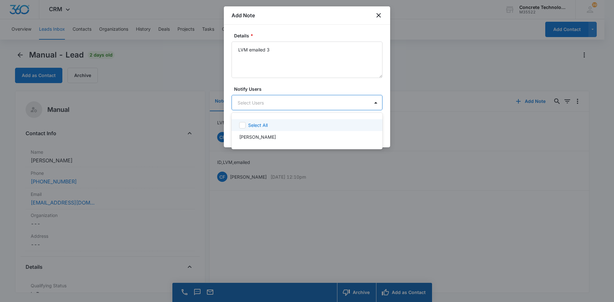
click at [268, 103] on body "CRM Apps Reputation Websites Forms CRM Email Social Content Ads Intelligence Fi…" at bounding box center [307, 151] width 614 height 302
click at [260, 139] on p "[PERSON_NAME]" at bounding box center [257, 137] width 37 height 7
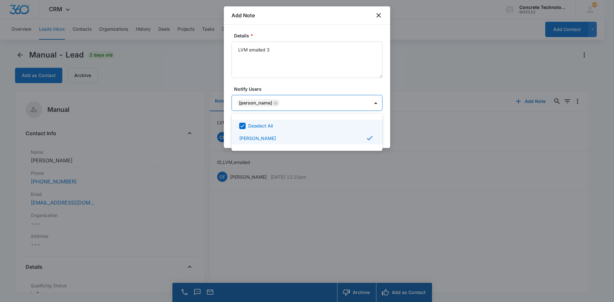
click at [359, 101] on div at bounding box center [307, 151] width 614 height 302
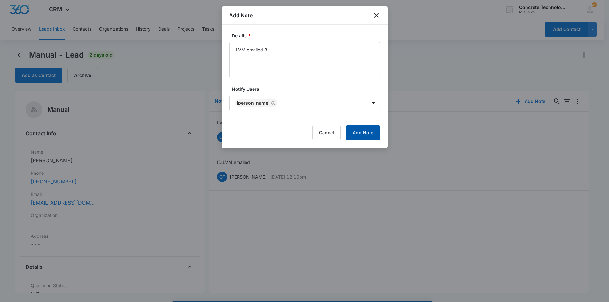
click at [364, 128] on button "Add Note" at bounding box center [363, 132] width 34 height 15
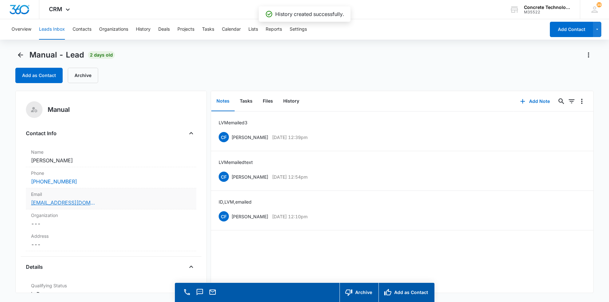
click at [53, 204] on link "[EMAIL_ADDRESS][DOMAIN_NAME]" at bounding box center [63, 203] width 64 height 8
click at [336, 193] on li "ID, LVM, emailed CF [PERSON_NAME] [DATE] 12:10pm Delete Edit" at bounding box center [402, 211] width 383 height 40
click at [249, 100] on button "Tasks" at bounding box center [246, 101] width 23 height 20
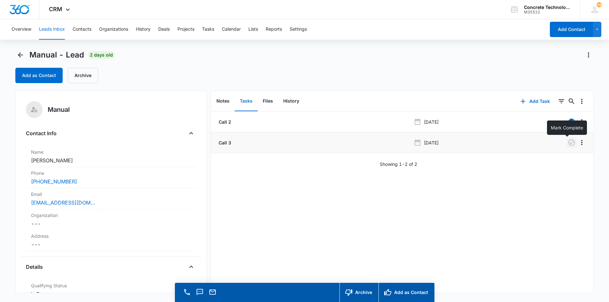
click at [568, 144] on icon "button" at bounding box center [572, 143] width 8 height 8
click at [531, 100] on button "Add Task" at bounding box center [535, 101] width 42 height 15
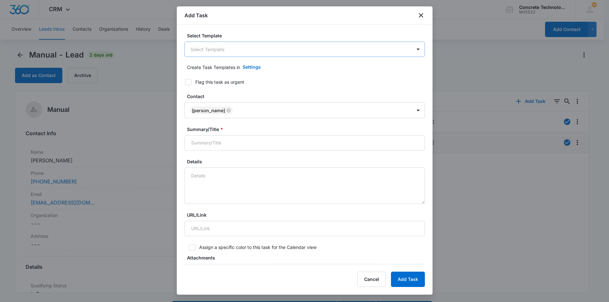
click at [217, 49] on body "CRM Apps Reputation Websites Forms CRM Email Social Content Ads Intelligence Fi…" at bounding box center [304, 160] width 609 height 320
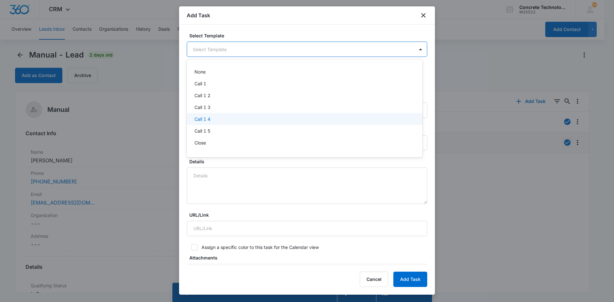
click at [201, 119] on p "Call 1 4" at bounding box center [202, 119] width 16 height 7
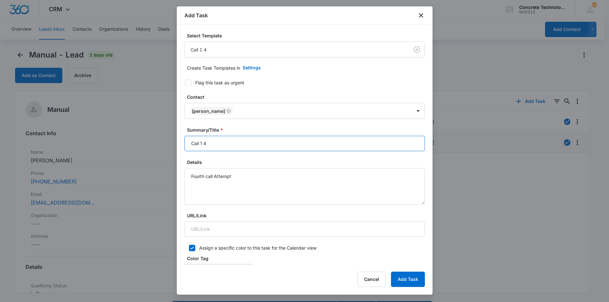
click at [202, 144] on input "Call 1 4" at bounding box center [305, 143] width 241 height 15
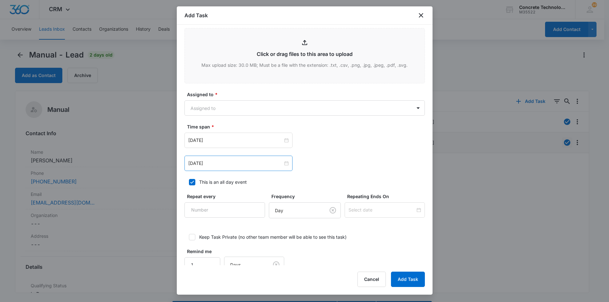
scroll to position [288, 0]
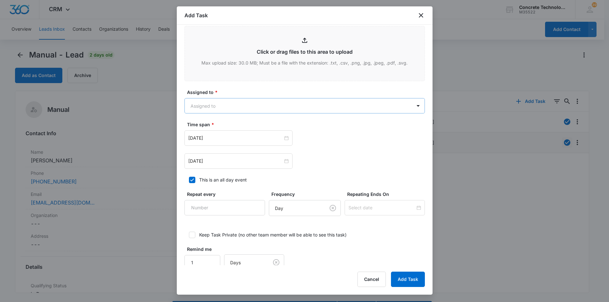
type input "Call 4"
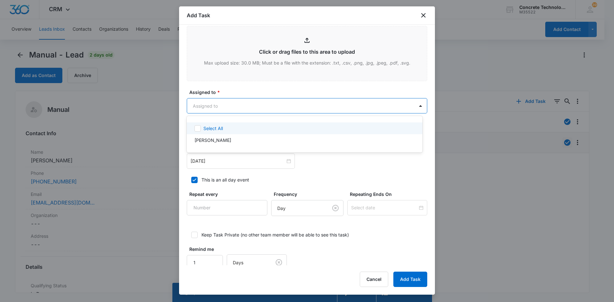
click at [213, 105] on body "CRM Apps Reputation Websites Forms CRM Email Social Content Ads Intelligence Fi…" at bounding box center [307, 151] width 614 height 302
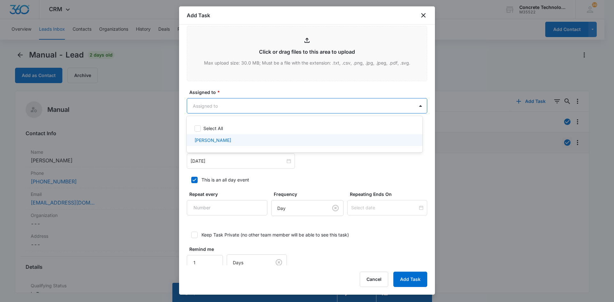
click at [213, 139] on p "[PERSON_NAME]" at bounding box center [212, 140] width 37 height 7
checkbox input "true"
click at [213, 165] on div at bounding box center [307, 151] width 614 height 302
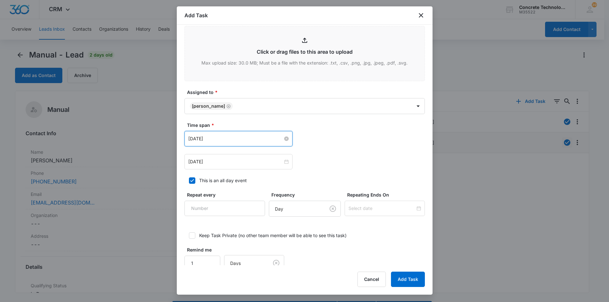
click at [207, 141] on input "[DATE]" at bounding box center [235, 138] width 95 height 7
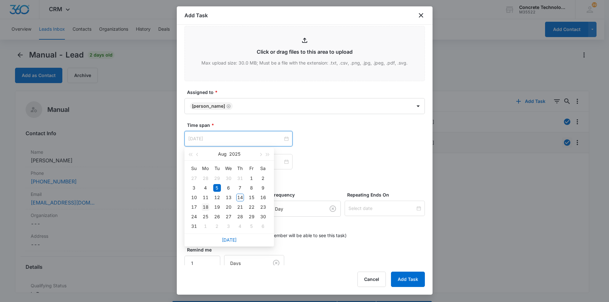
type input "[DATE]"
click at [207, 207] on div "18" at bounding box center [206, 207] width 8 height 8
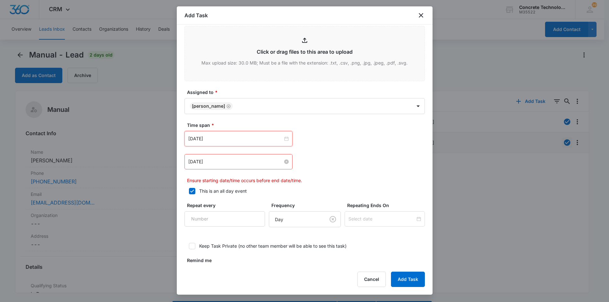
click at [230, 164] on input "[DATE]" at bounding box center [235, 161] width 95 height 7
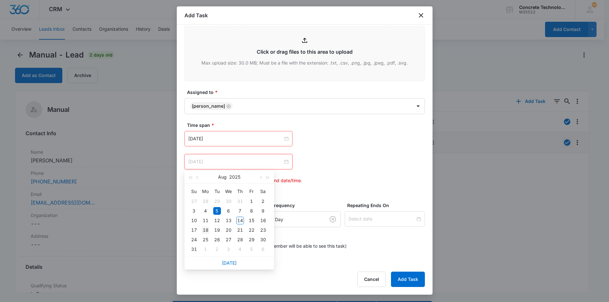
type input "[DATE]"
click at [207, 230] on div "18" at bounding box center [206, 230] width 8 height 8
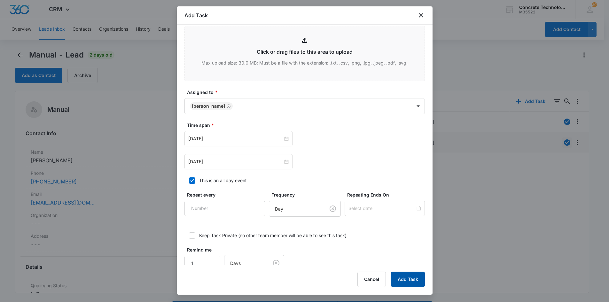
click at [400, 278] on button "Add Task" at bounding box center [408, 279] width 34 height 15
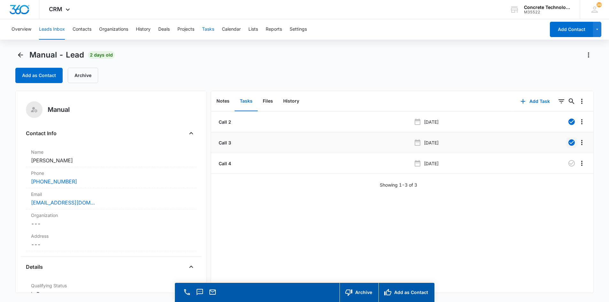
click at [214, 28] on button "Tasks" at bounding box center [208, 29] width 12 height 20
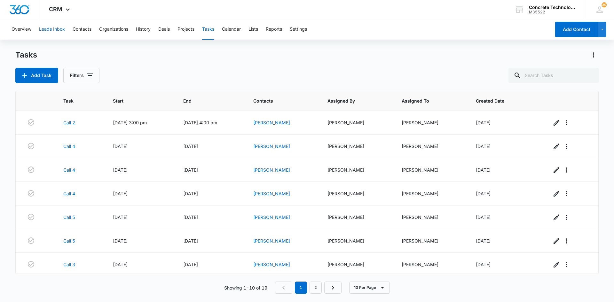
click at [51, 29] on button "Leads Inbox" at bounding box center [52, 29] width 26 height 20
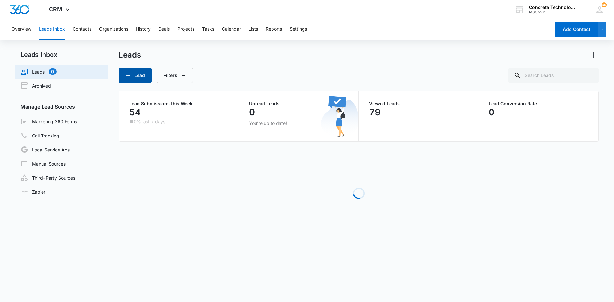
click at [139, 74] on button "Lead" at bounding box center [135, 75] width 33 height 15
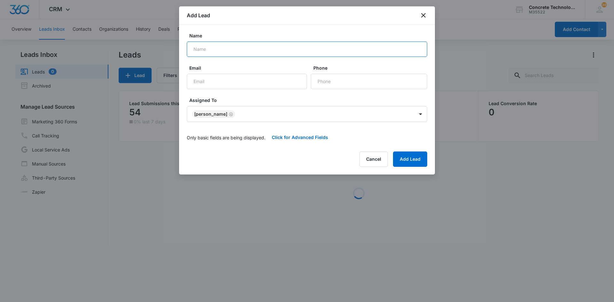
click at [216, 48] on input "Name" at bounding box center [307, 49] width 241 height 15
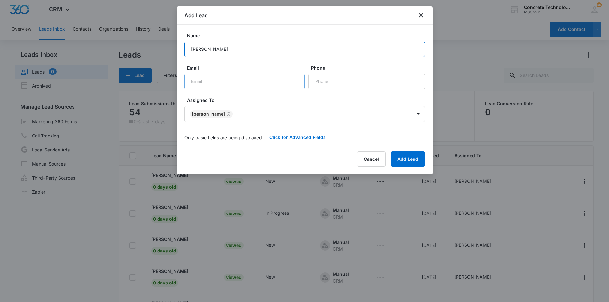
type input "[PERSON_NAME]"
click at [212, 83] on input "Email" at bounding box center [245, 81] width 120 height 15
type input "[EMAIL_ADDRESS][DOMAIN_NAME]"
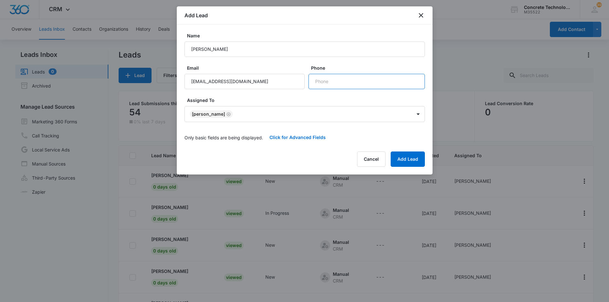
click at [341, 80] on input "Phone" at bounding box center [367, 81] width 116 height 15
type input "[PHONE_NUMBER]"
click at [408, 159] on button "Add Lead" at bounding box center [408, 159] width 34 height 15
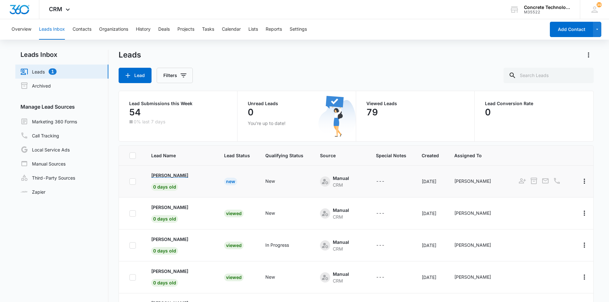
click at [166, 175] on p "[PERSON_NAME]" at bounding box center [169, 175] width 37 height 7
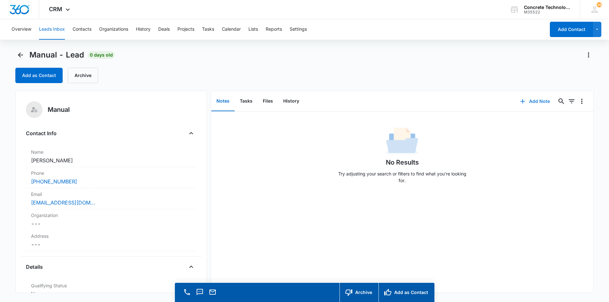
click at [530, 102] on button "Add Note" at bounding box center [535, 101] width 43 height 15
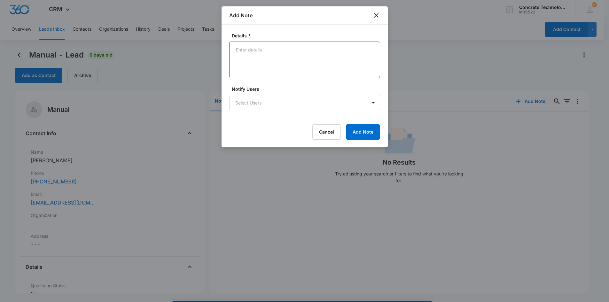
click at [235, 51] on textarea "Details *" at bounding box center [304, 60] width 151 height 36
type textarea "[PERSON_NAME] is waiting on a settlement check"
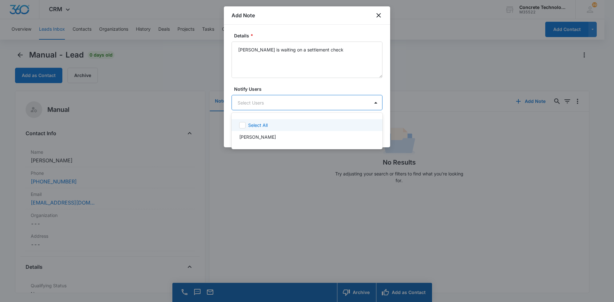
click at [251, 106] on body "CRM Apps Reputation Websites Forms CRM Email Social Content Ads Intelligence Fi…" at bounding box center [307, 151] width 614 height 302
click at [257, 138] on p "[PERSON_NAME]" at bounding box center [257, 137] width 37 height 7
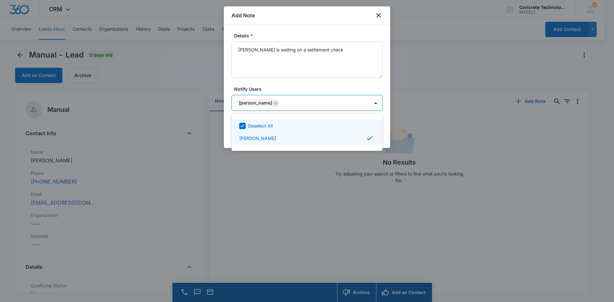
click at [356, 102] on div at bounding box center [307, 151] width 614 height 302
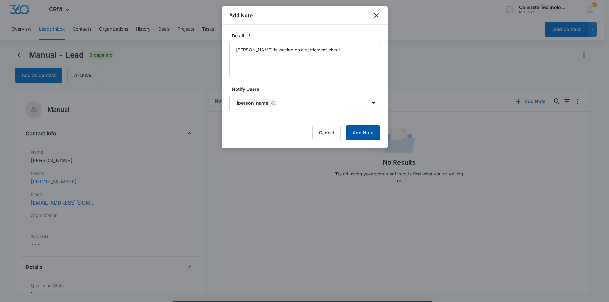
click at [360, 132] on button "Add Note" at bounding box center [363, 132] width 34 height 15
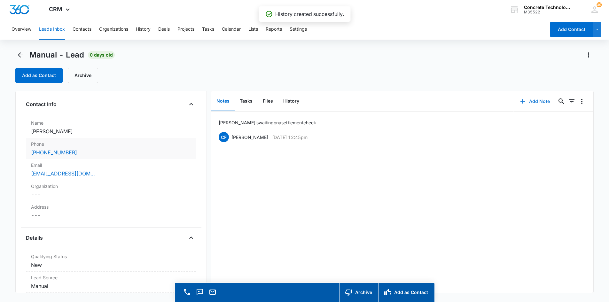
scroll to position [160, 0]
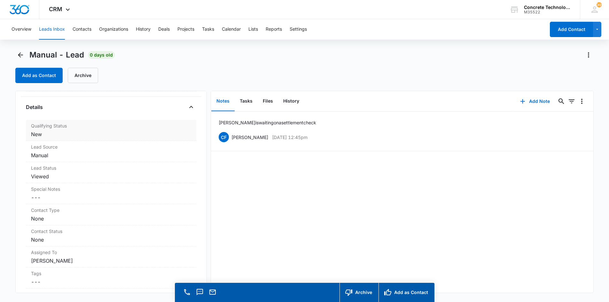
click at [33, 135] on dd "Cancel Save Changes New" at bounding box center [111, 134] width 160 height 8
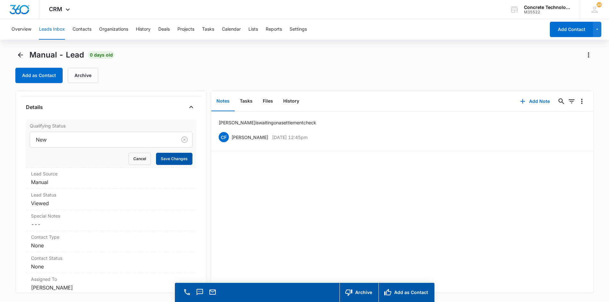
click at [163, 159] on button "Save Changes" at bounding box center [174, 159] width 36 height 12
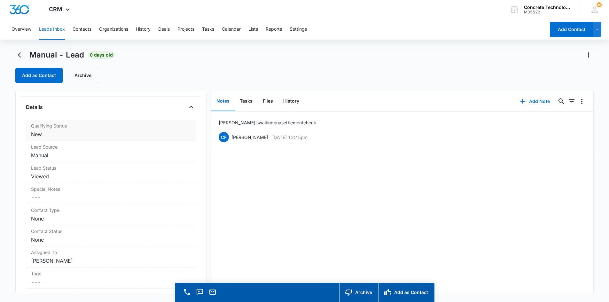
click at [48, 137] on dd "Cancel Save Changes New" at bounding box center [111, 134] width 160 height 8
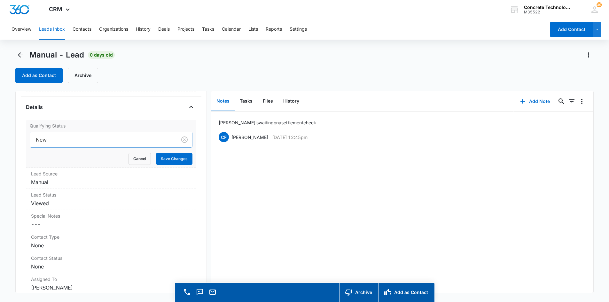
click at [53, 142] on div at bounding box center [102, 139] width 133 height 9
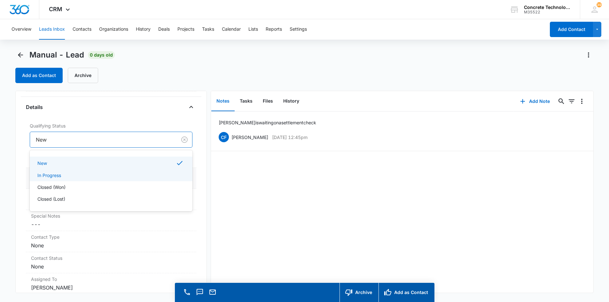
drag, startPoint x: 48, startPoint y: 174, endPoint x: 52, endPoint y: 171, distance: 5.3
click at [48, 174] on p "In Progress" at bounding box center [49, 175] width 24 height 7
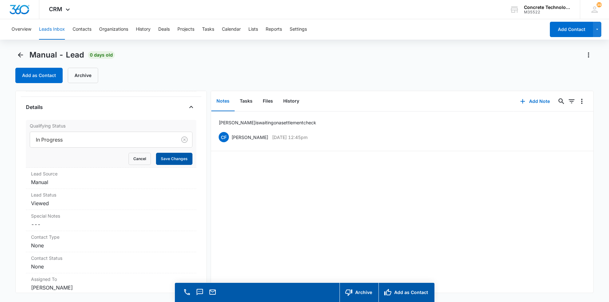
click at [167, 160] on button "Save Changes" at bounding box center [174, 159] width 36 height 12
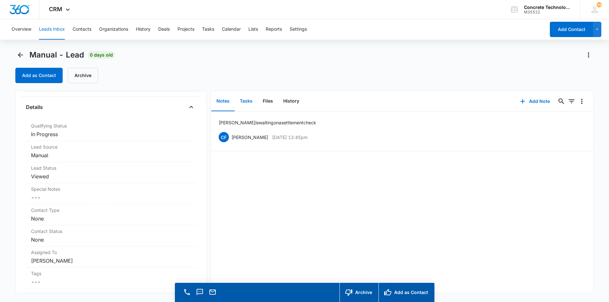
click at [249, 100] on button "Tasks" at bounding box center [246, 101] width 23 height 20
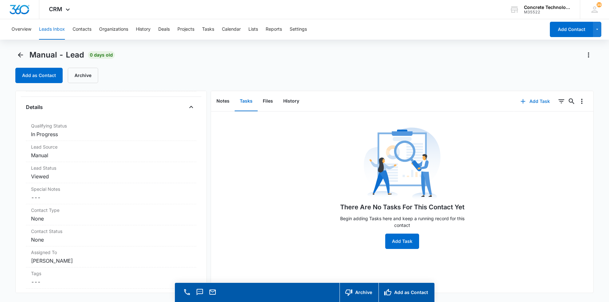
click at [536, 98] on button "Add Task" at bounding box center [535, 101] width 42 height 15
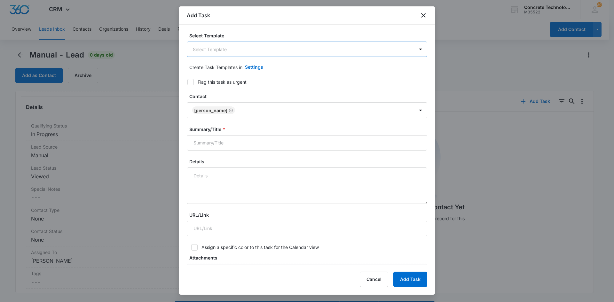
click at [291, 44] on body "CRM Apps Reputation Websites Forms CRM Email Social Content Ads Intelligence Fi…" at bounding box center [307, 160] width 614 height 320
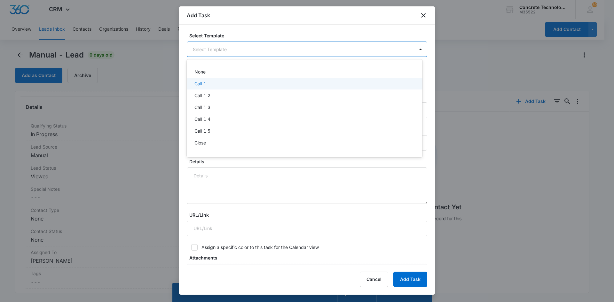
click at [202, 83] on p "Call 1" at bounding box center [200, 83] width 12 height 7
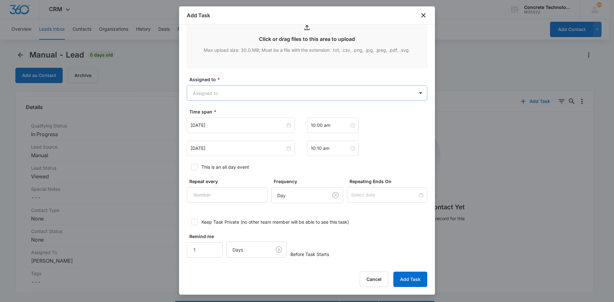
click at [232, 94] on body "CRM Apps Reputation Websites Forms CRM Email Social Content Ads Intelligence Fi…" at bounding box center [307, 160] width 614 height 320
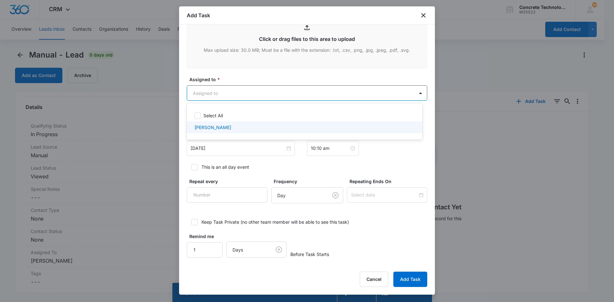
click at [206, 127] on p "[PERSON_NAME]" at bounding box center [212, 127] width 37 height 7
checkbox input "true"
click at [207, 150] on div at bounding box center [307, 151] width 614 height 302
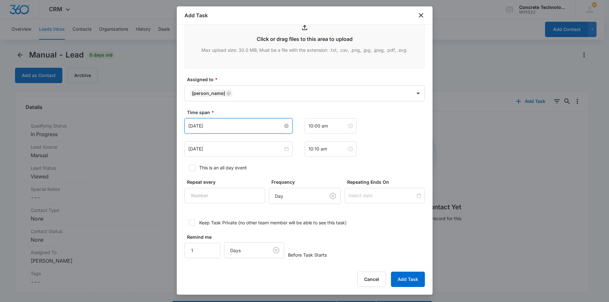
click at [219, 126] on input "[DATE]" at bounding box center [235, 125] width 95 height 7
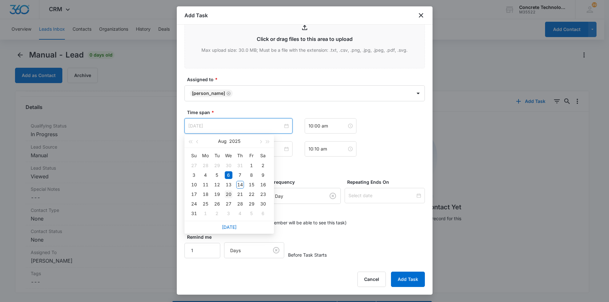
type input "[DATE]"
click at [229, 194] on div "20" at bounding box center [229, 195] width 8 height 8
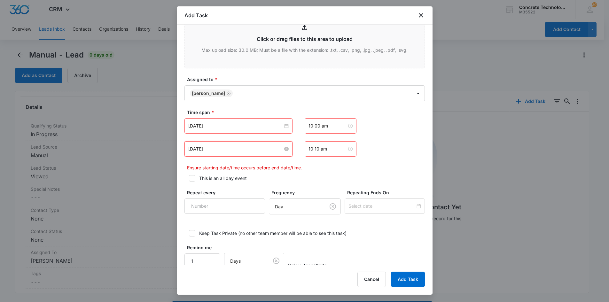
click at [233, 151] on input "[DATE]" at bounding box center [235, 149] width 95 height 7
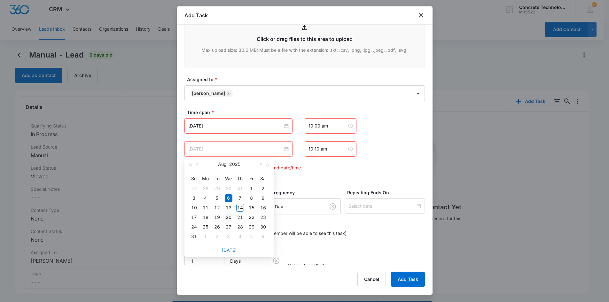
type input "[DATE]"
click at [230, 219] on div "20" at bounding box center [229, 218] width 8 height 8
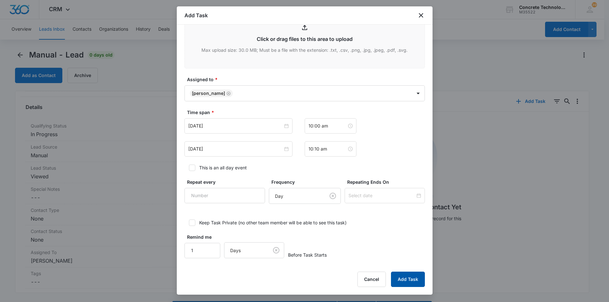
click at [401, 277] on button "Add Task" at bounding box center [408, 279] width 34 height 15
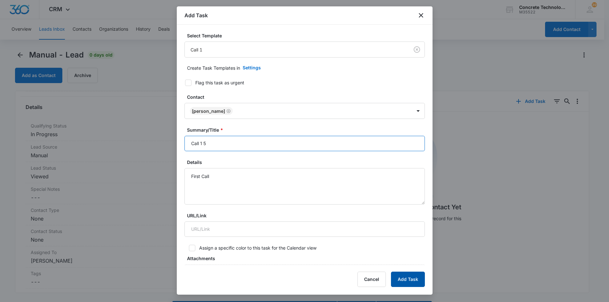
type input "Call 1 5"
click at [413, 284] on button "Add Task" at bounding box center [408, 279] width 34 height 15
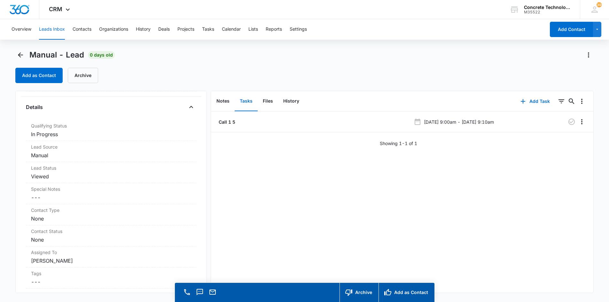
click at [44, 28] on button "Leads Inbox" at bounding box center [52, 29] width 26 height 20
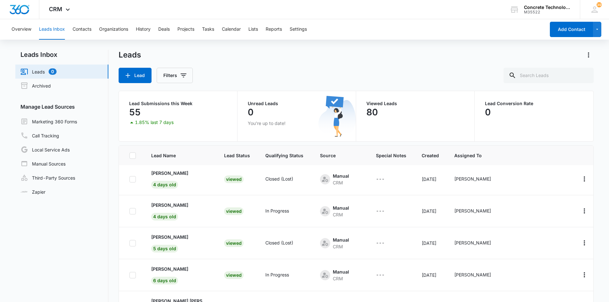
scroll to position [413, 0]
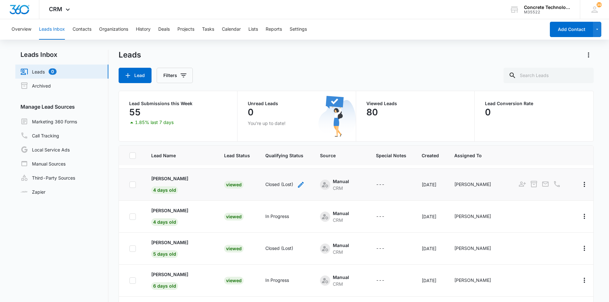
click at [297, 184] on icon "- - Select to Edit Field" at bounding box center [301, 185] width 8 height 8
click at [293, 164] on button "Save" at bounding box center [290, 164] width 19 height 12
click at [161, 177] on p "[PERSON_NAME]" at bounding box center [169, 178] width 37 height 7
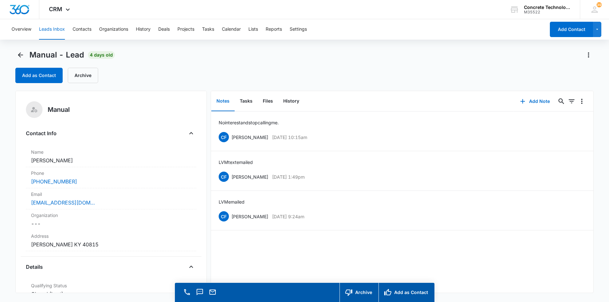
click at [51, 28] on button "Leads Inbox" at bounding box center [52, 29] width 26 height 20
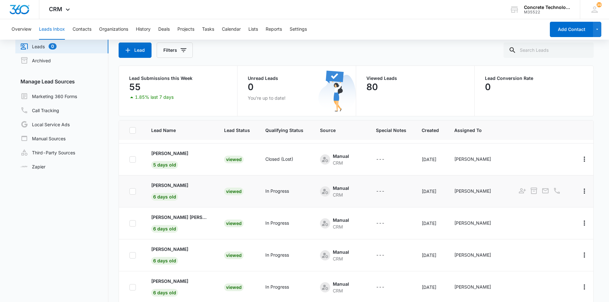
scroll to position [54, 0]
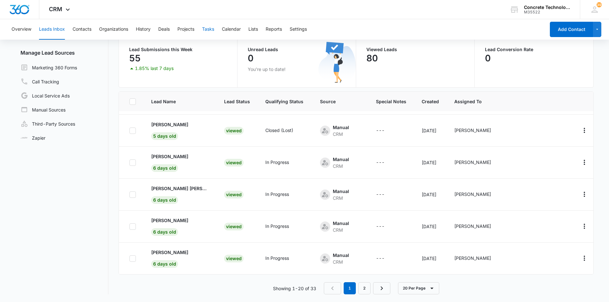
click at [208, 28] on button "Tasks" at bounding box center [208, 29] width 12 height 20
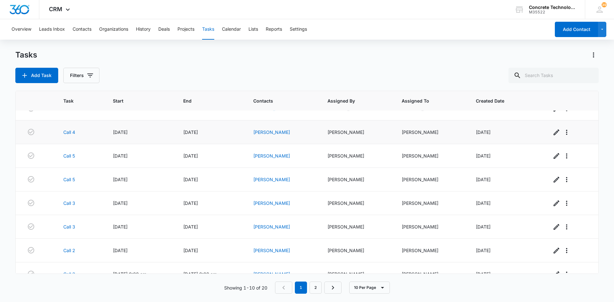
scroll to position [74, 0]
